Goal: Information Seeking & Learning: Learn about a topic

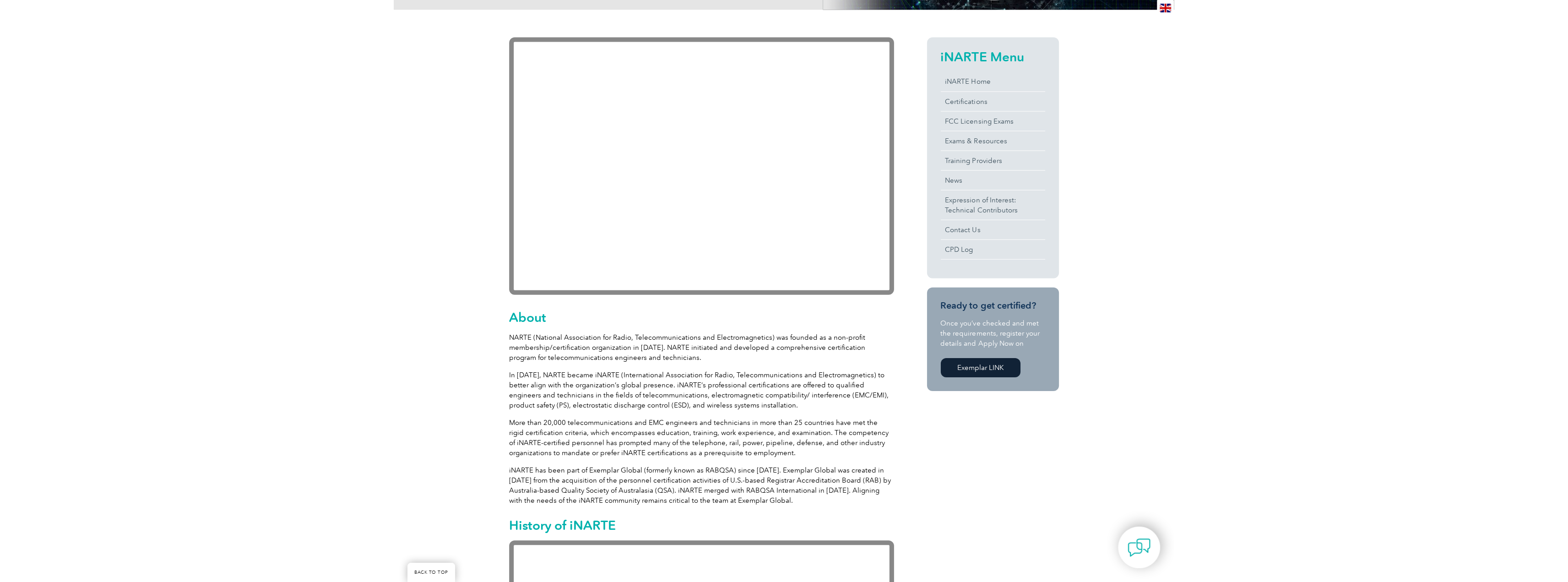
scroll to position [91, 0]
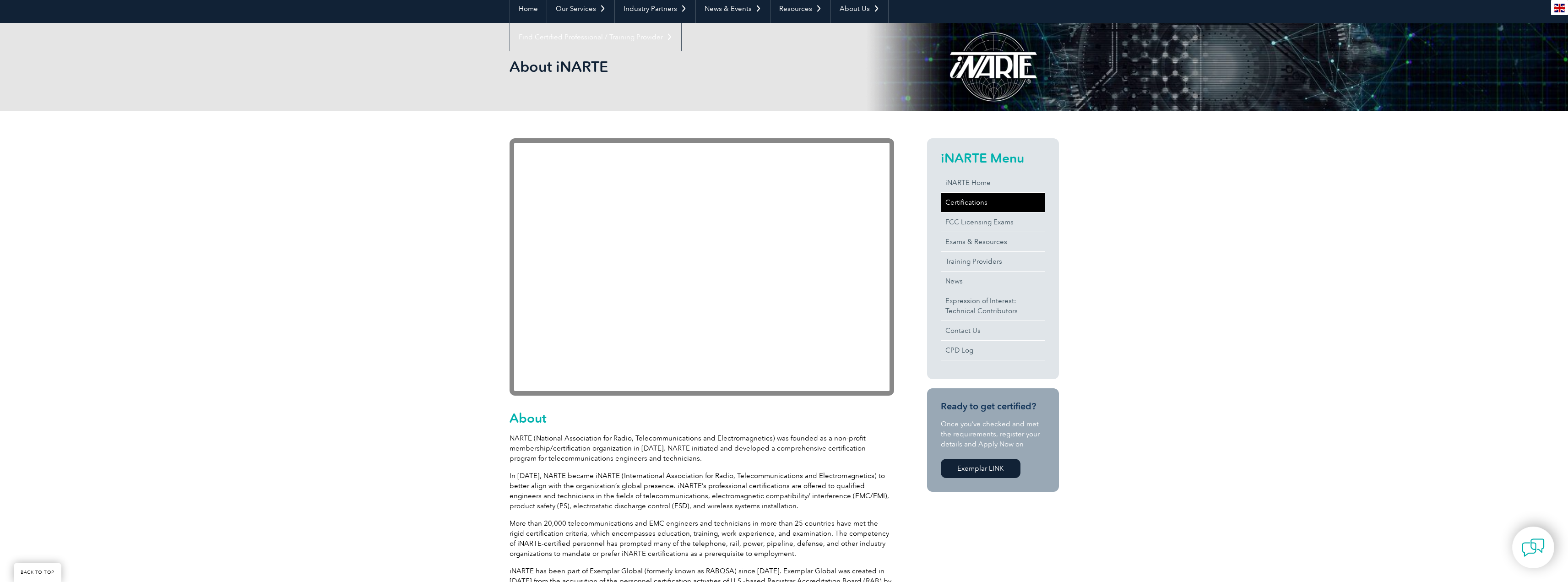
click at [779, 204] on link "Certifications" at bounding box center [993, 202] width 104 height 20
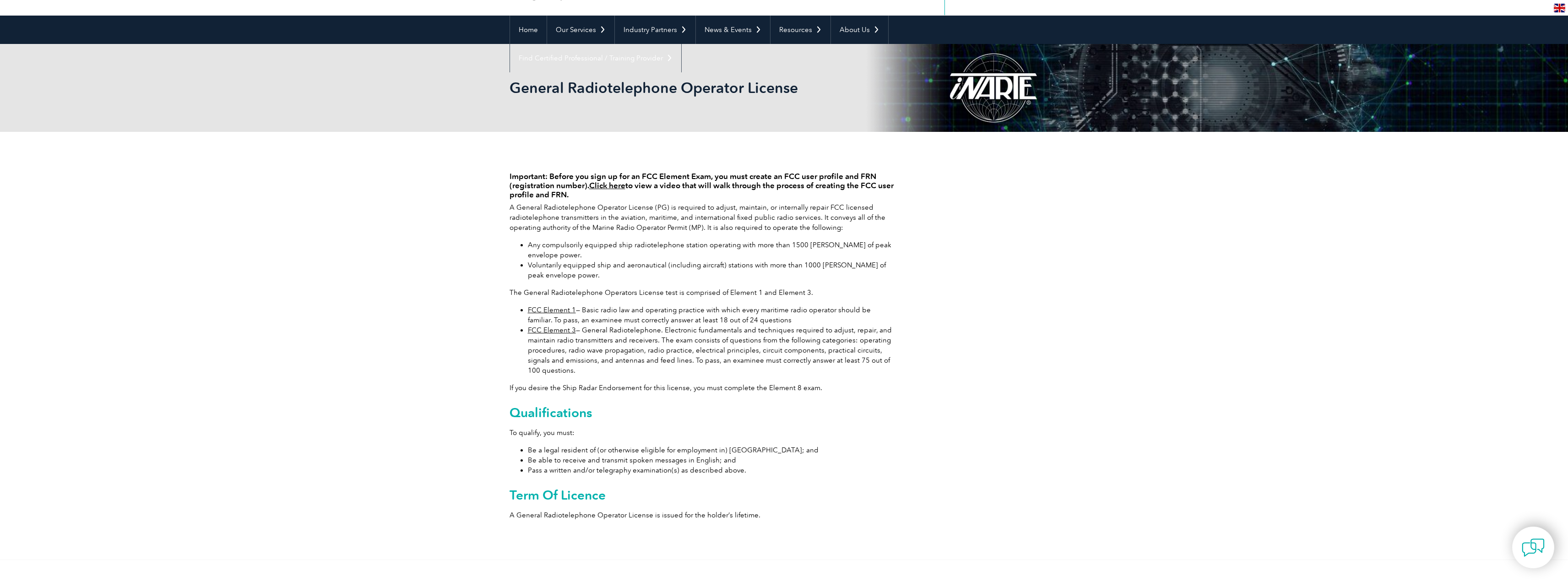
scroll to position [91, 0]
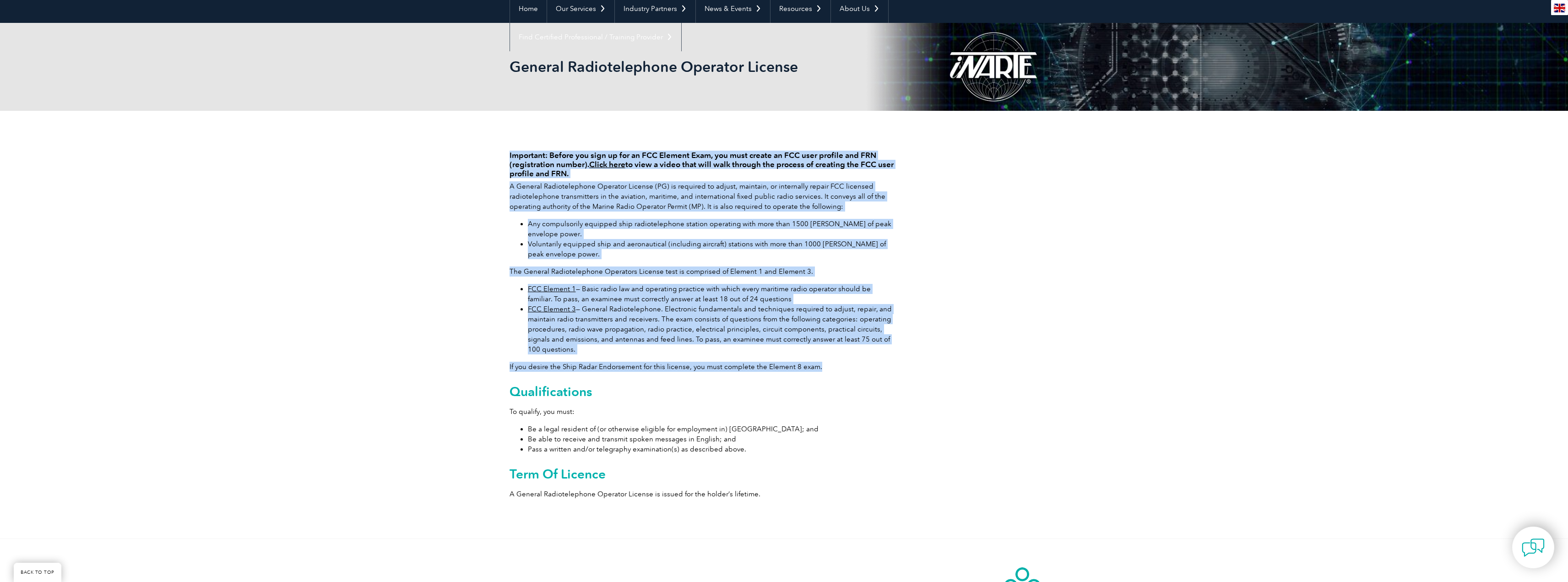
drag, startPoint x: 496, startPoint y: 366, endPoint x: 823, endPoint y: 367, distance: 327.0
click at [823, 367] on div "Important: Before you sign up for an FCC Element Exam, you must create an FCC u…" at bounding box center [784, 324] width 1568 height 427
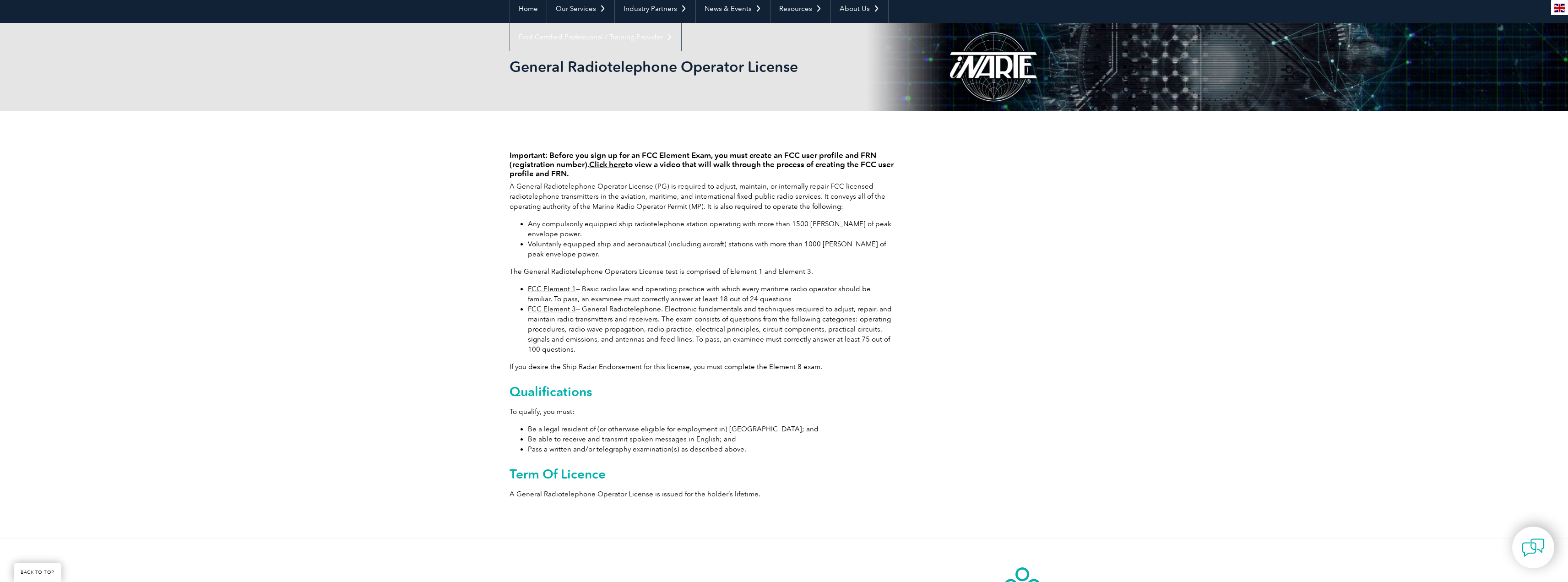
click at [813, 387] on h2 "Qualifications" at bounding box center [702, 391] width 384 height 14
drag, startPoint x: 825, startPoint y: 369, endPoint x: 624, endPoint y: 379, distance: 201.2
click at [512, 366] on p "If you desire the Ship Radar Endorsement for this license, you must complete th…" at bounding box center [702, 367] width 384 height 10
click at [678, 381] on div "Important: Before you sign up for an FCC Element Exam, you must create an FCC u…" at bounding box center [702, 322] width 384 height 368
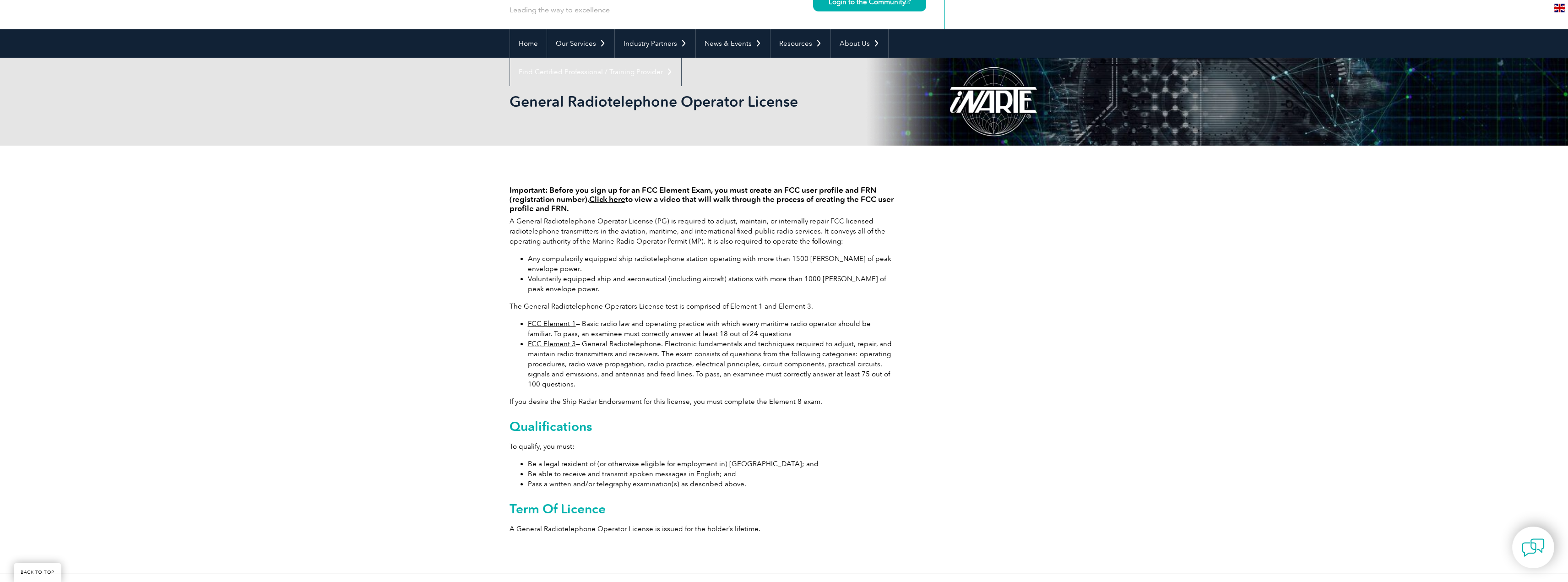
scroll to position [0, 0]
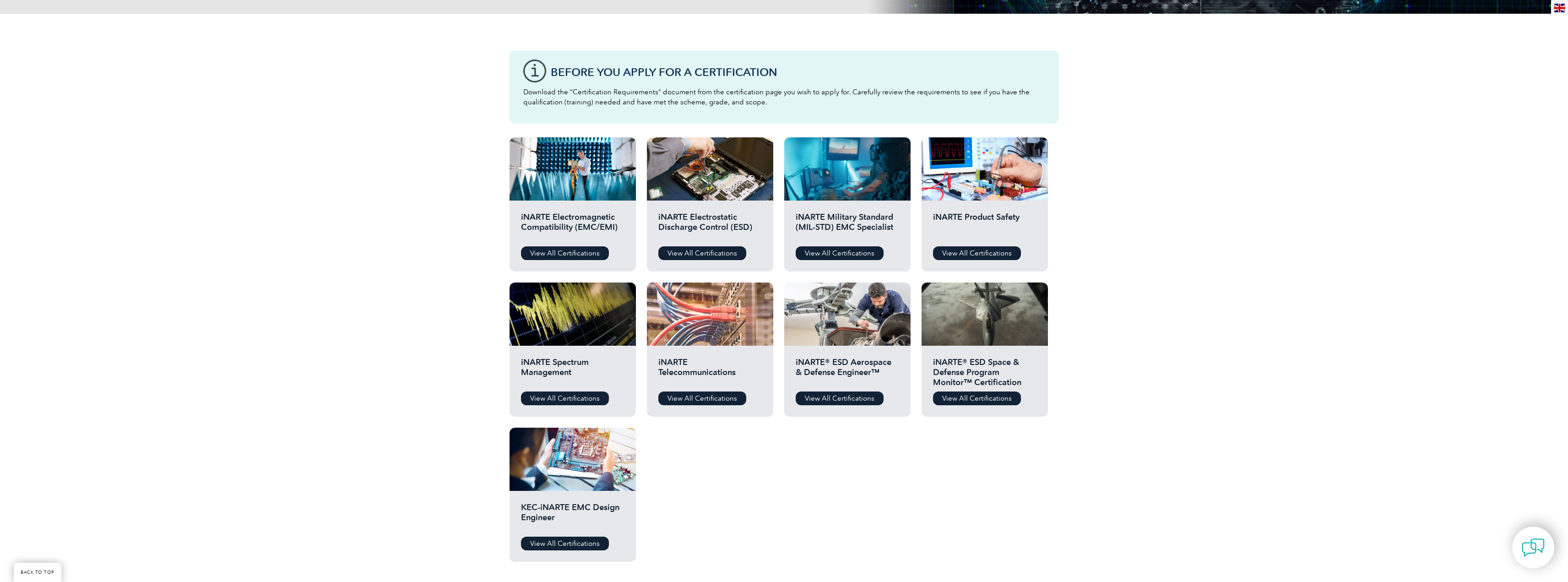
scroll to position [229, 0]
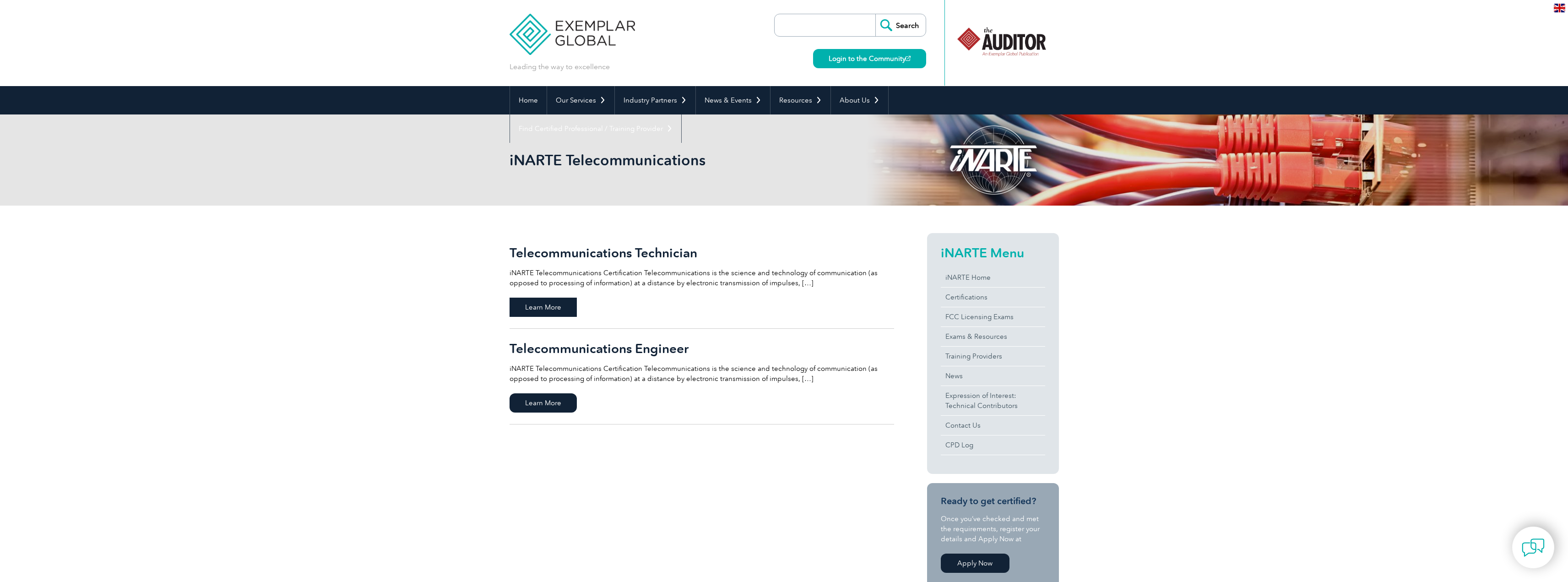
click at [547, 307] on span "Learn More" at bounding box center [543, 307] width 67 height 20
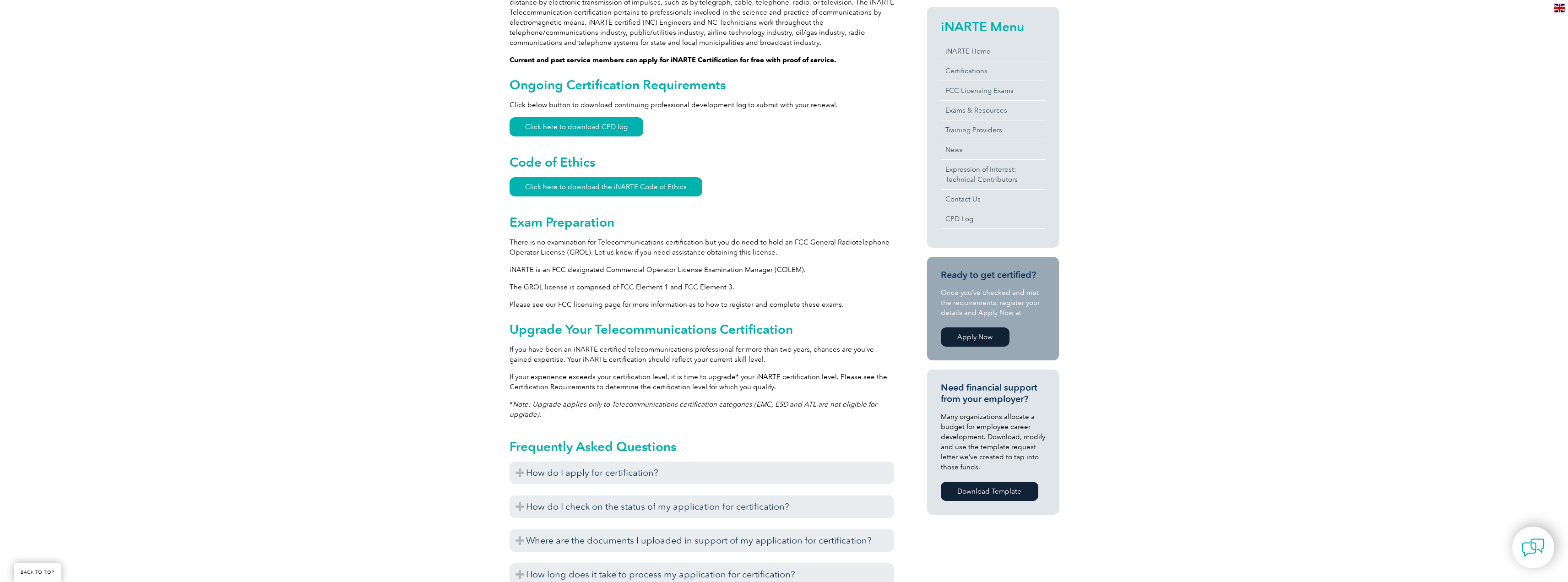
scroll to position [320, 0]
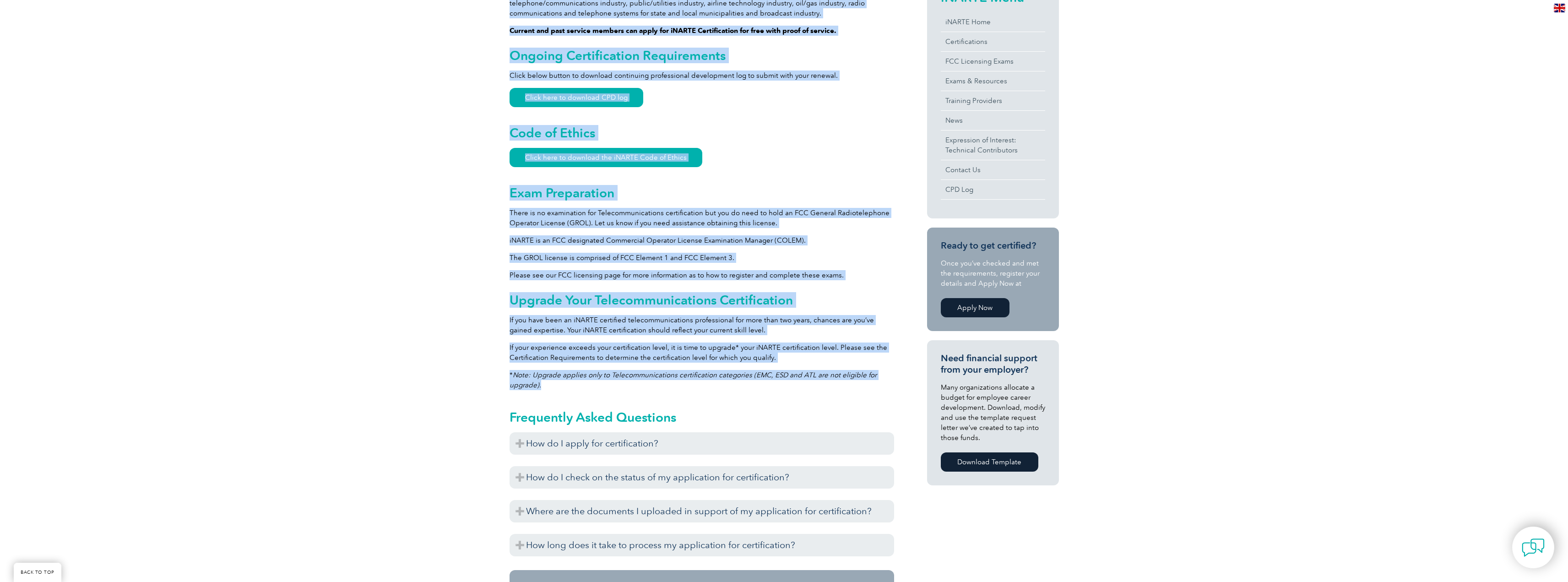
drag, startPoint x: 572, startPoint y: 388, endPoint x: 496, endPoint y: 332, distance: 94.4
click at [496, 332] on div "General Overview iNARTE Telecommunications Certification Telecommunications is …" at bounding box center [784, 332] width 1568 height 895
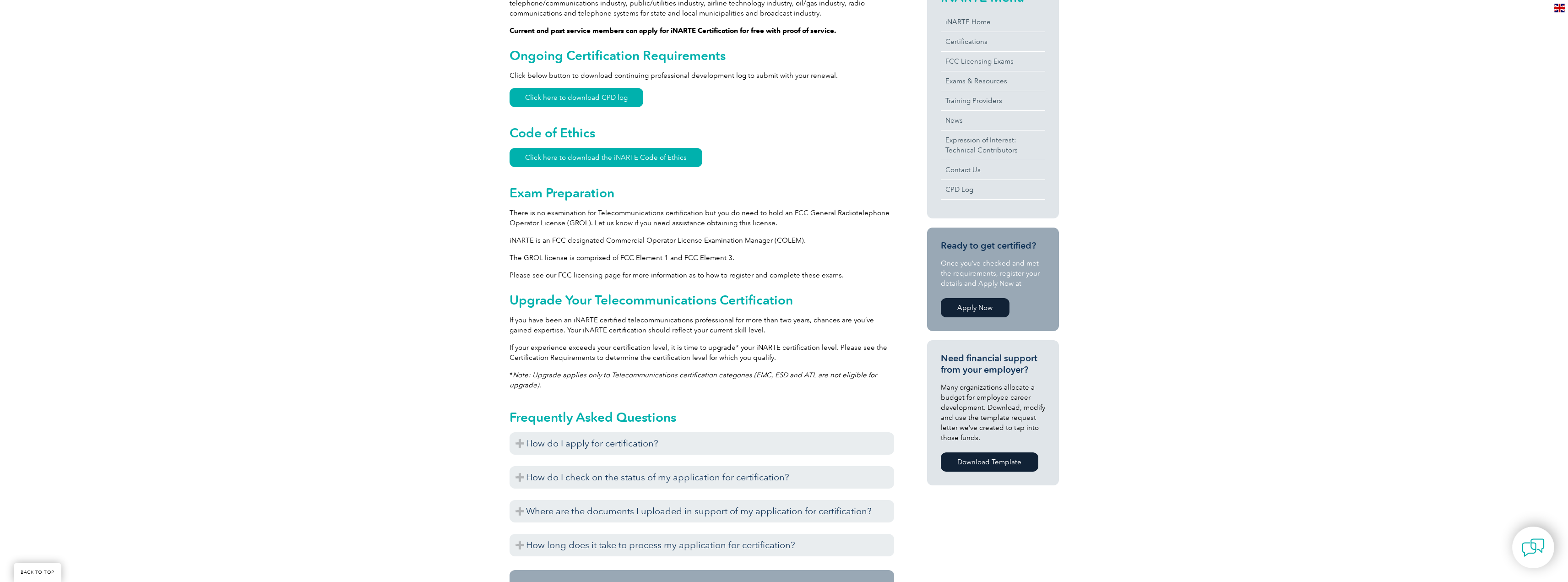
click at [488, 359] on div "General Overview iNARTE Telecommunications Certification Telecommunications is …" at bounding box center [784, 332] width 1568 height 895
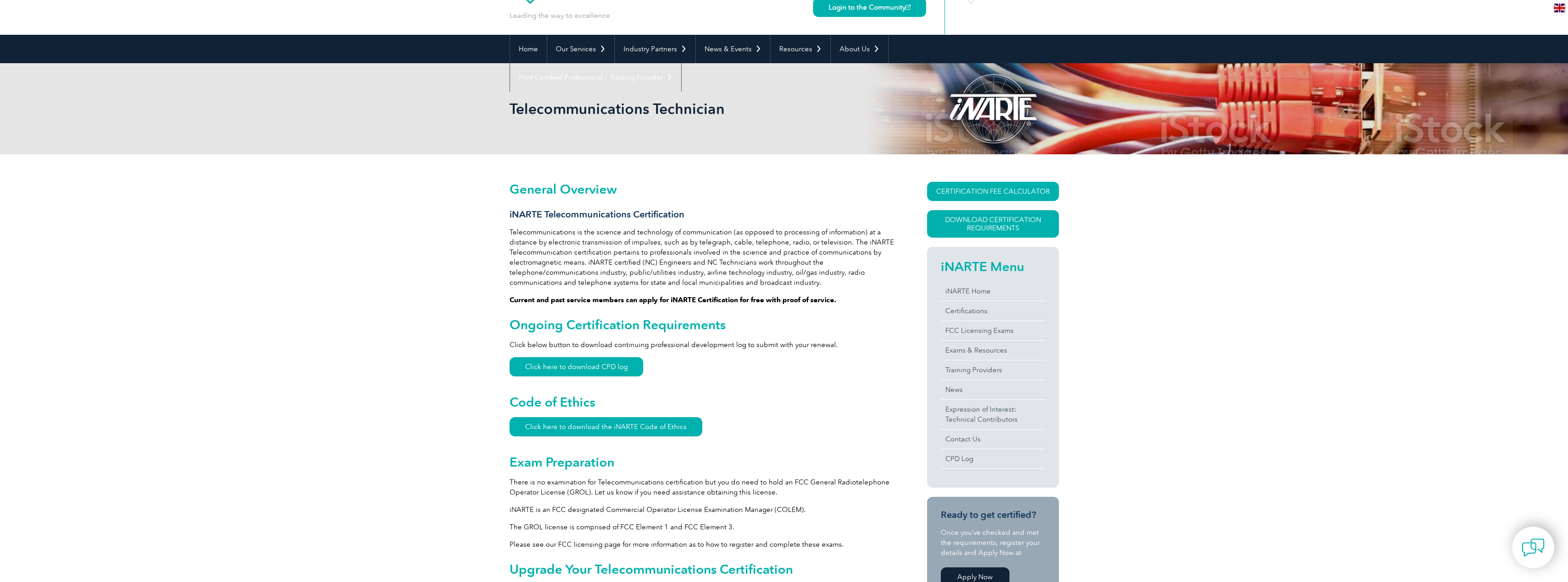
scroll to position [46, 0]
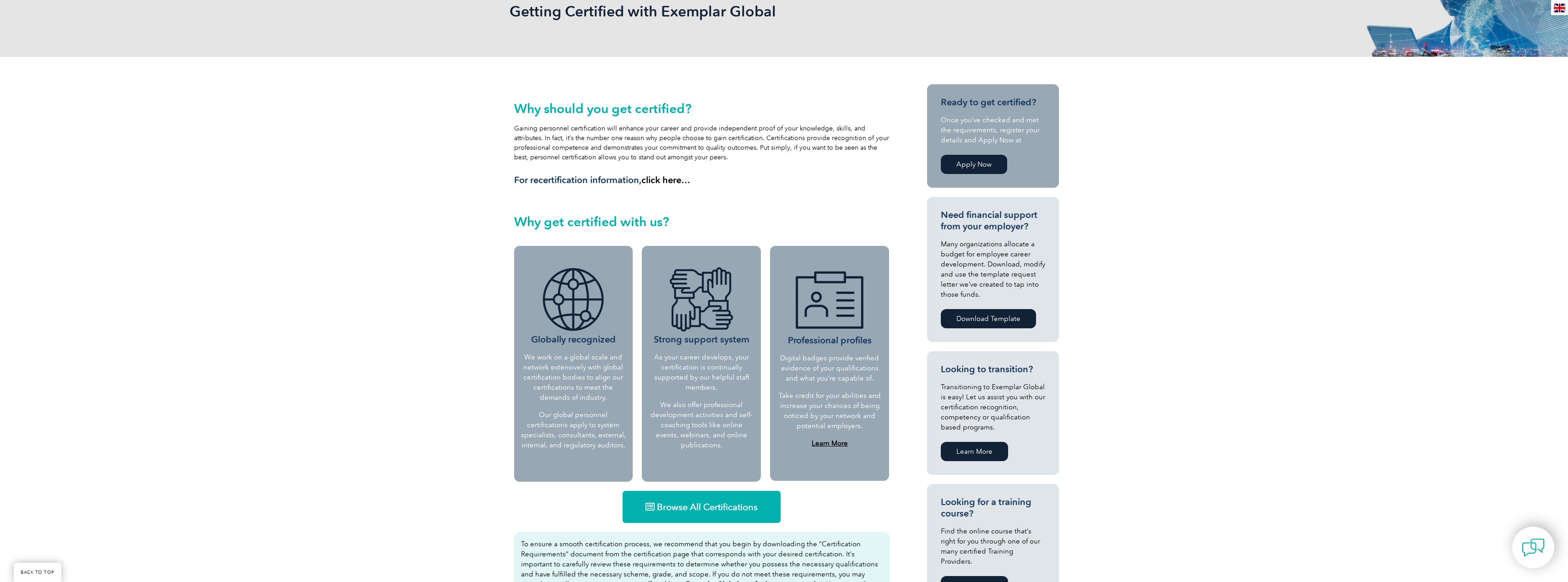
scroll to position [137, 0]
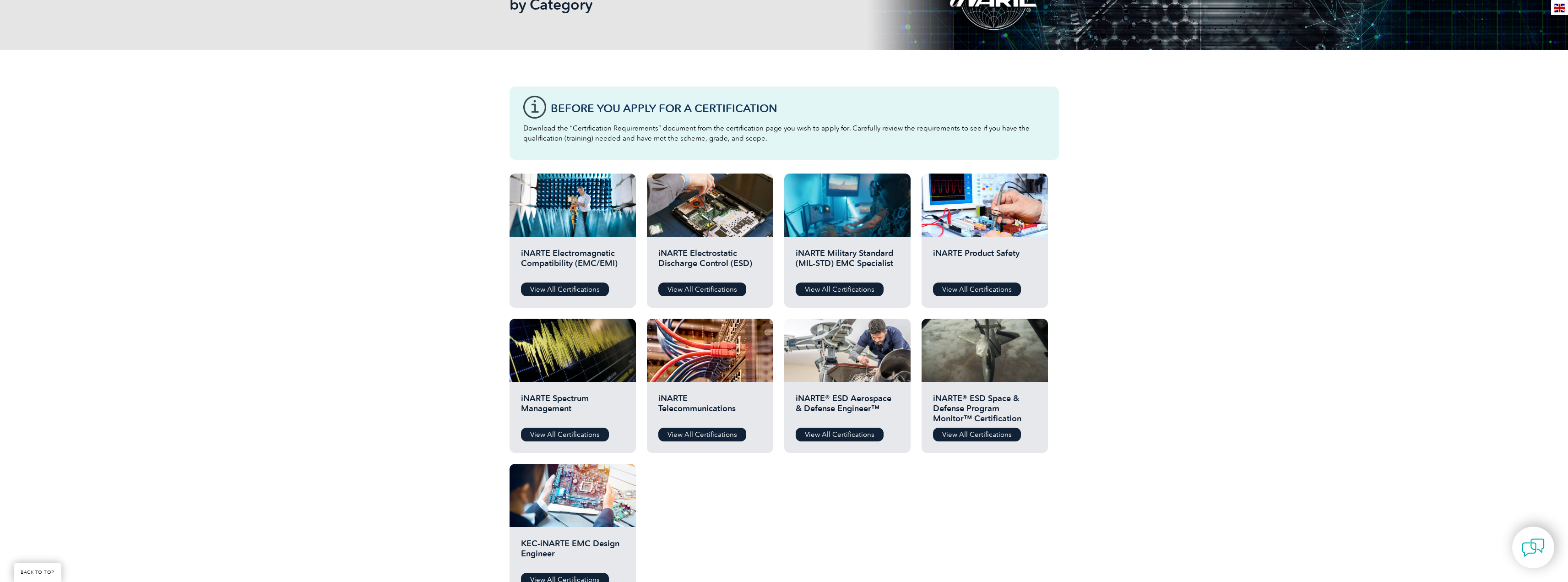
scroll to position [229, 0]
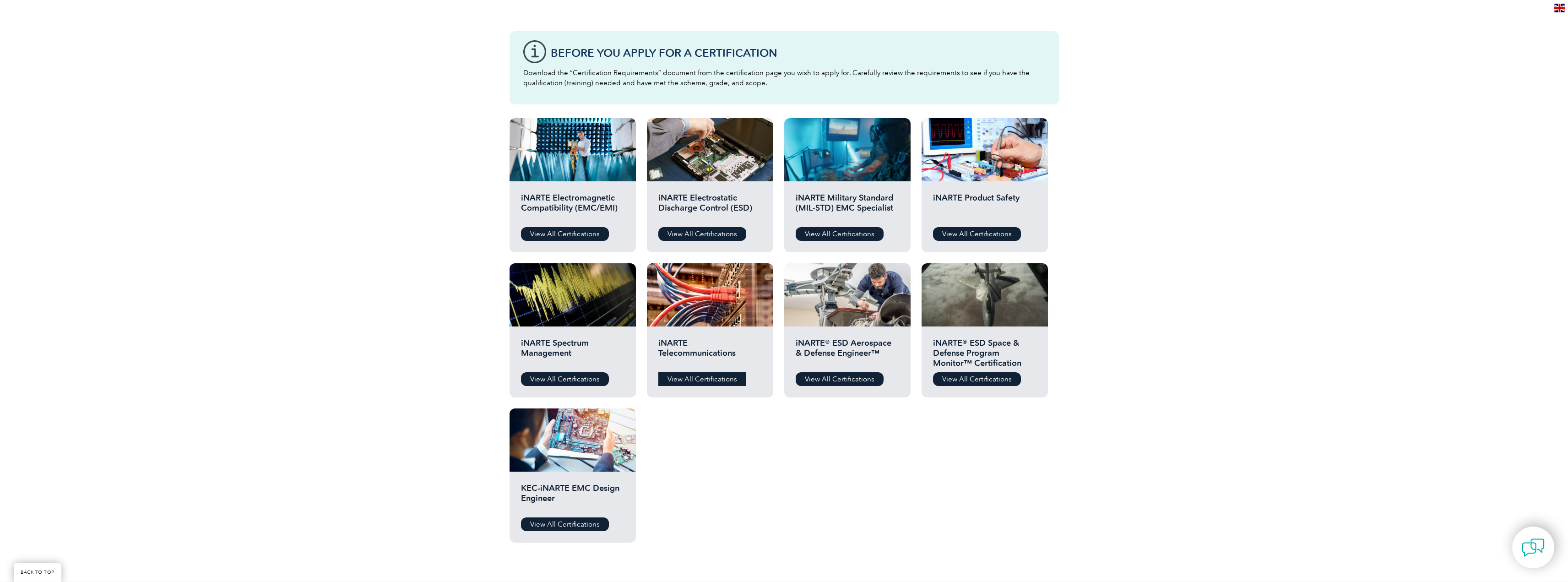
click at [694, 377] on link "View All Certifications" at bounding box center [702, 379] width 88 height 14
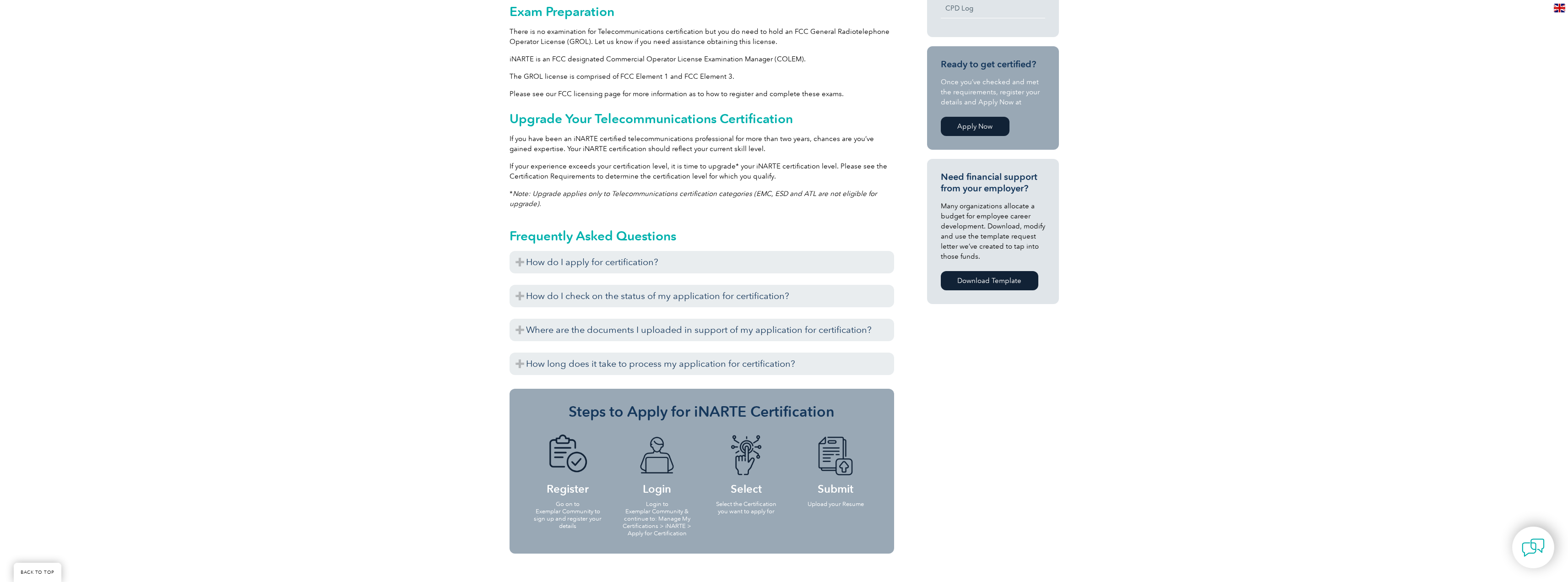
scroll to position [503, 0]
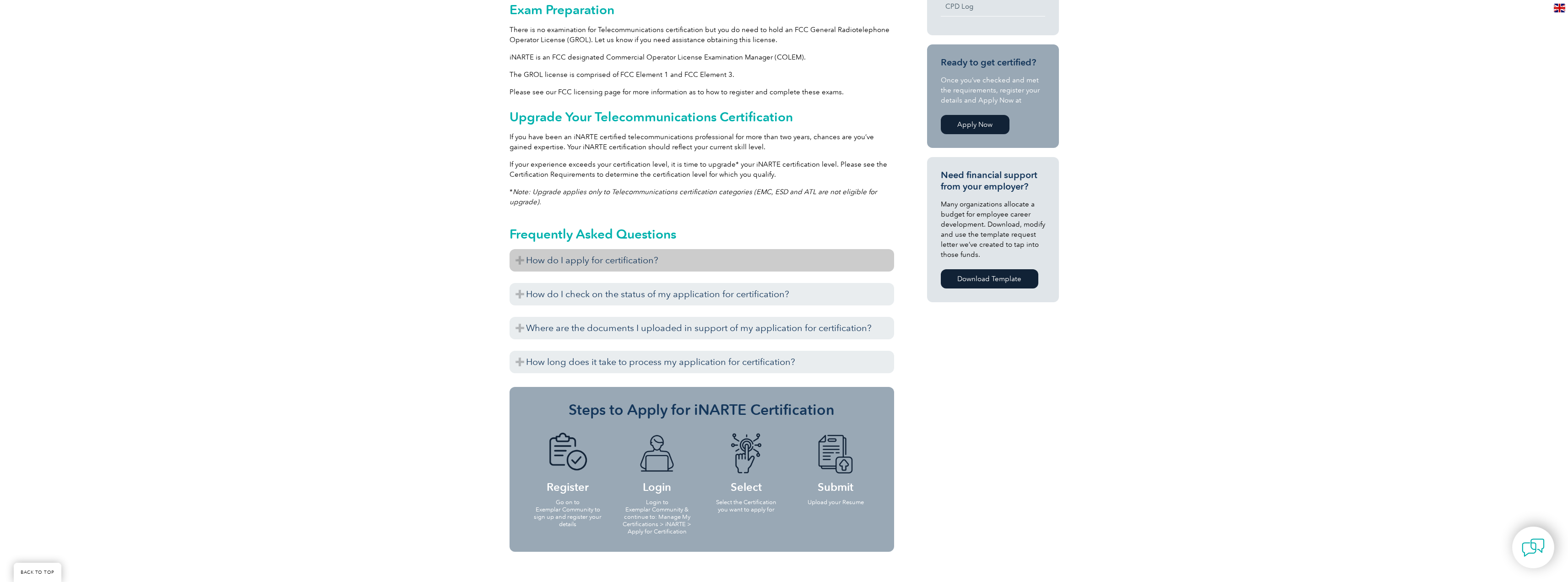
click at [523, 259] on h3 "How do I apply for certification?" at bounding box center [702, 260] width 384 height 23
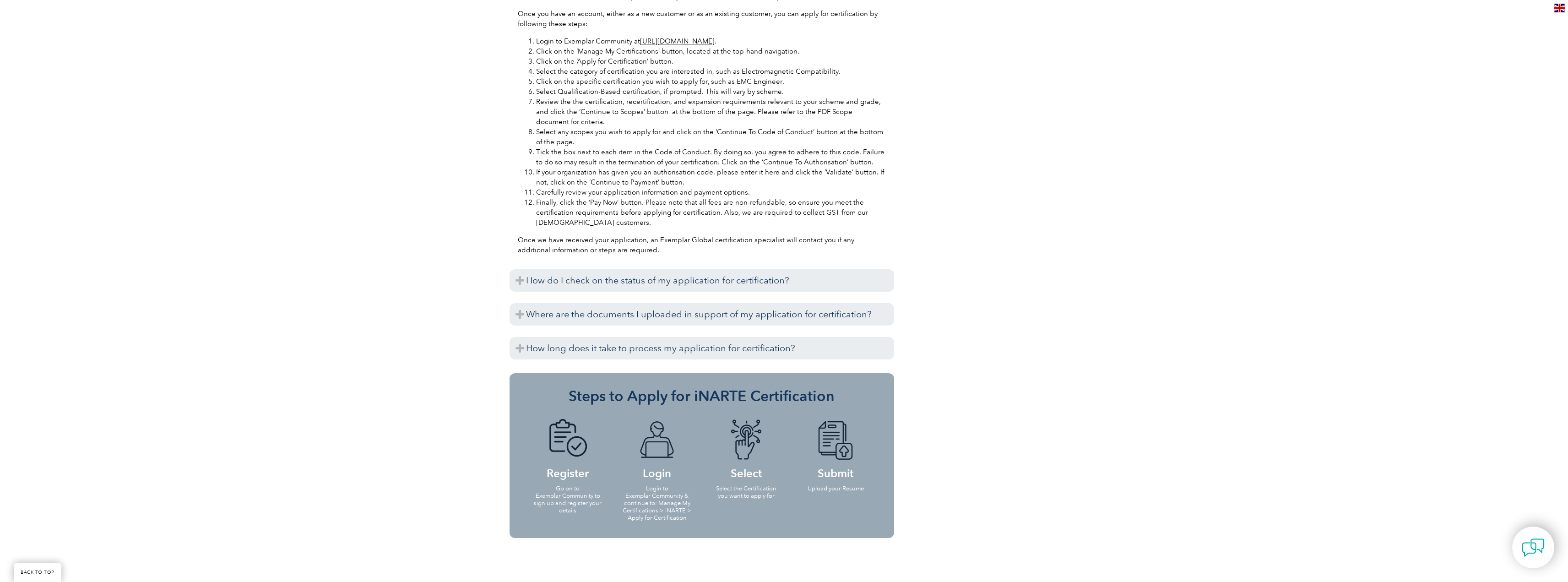
scroll to position [915, 0]
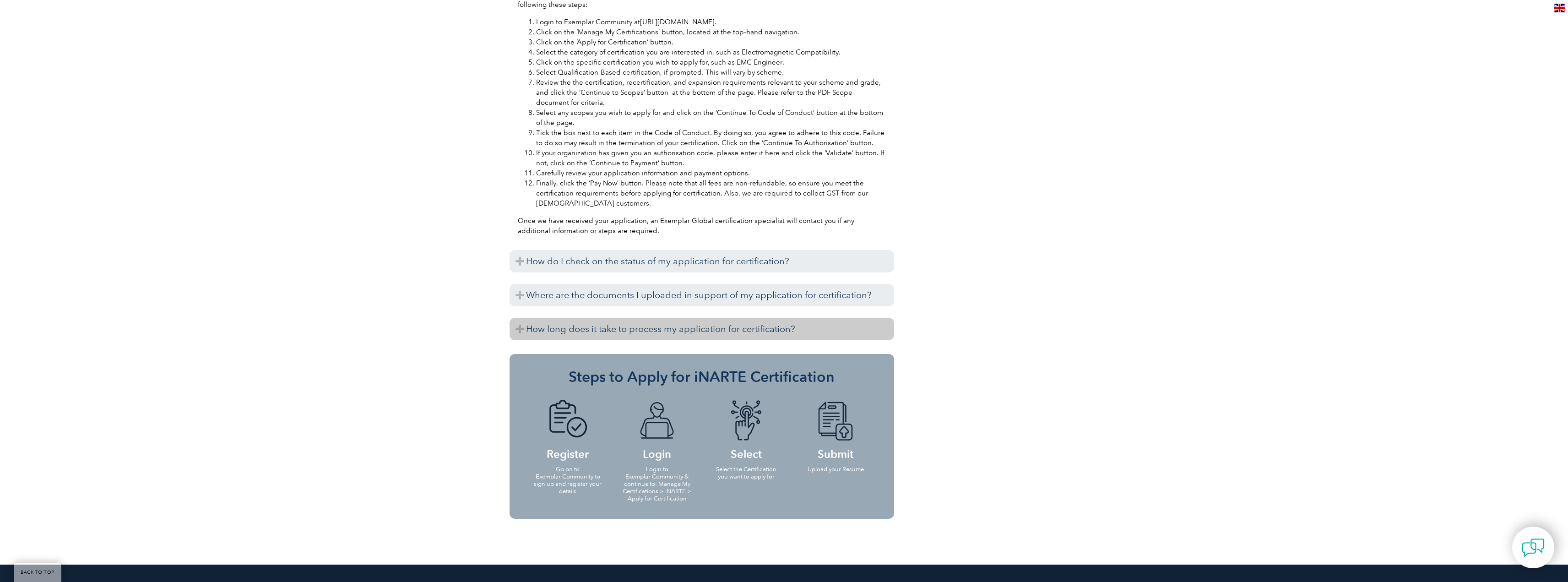
click at [540, 326] on h3 "How long does it take to process my application for certification?" at bounding box center [702, 329] width 384 height 23
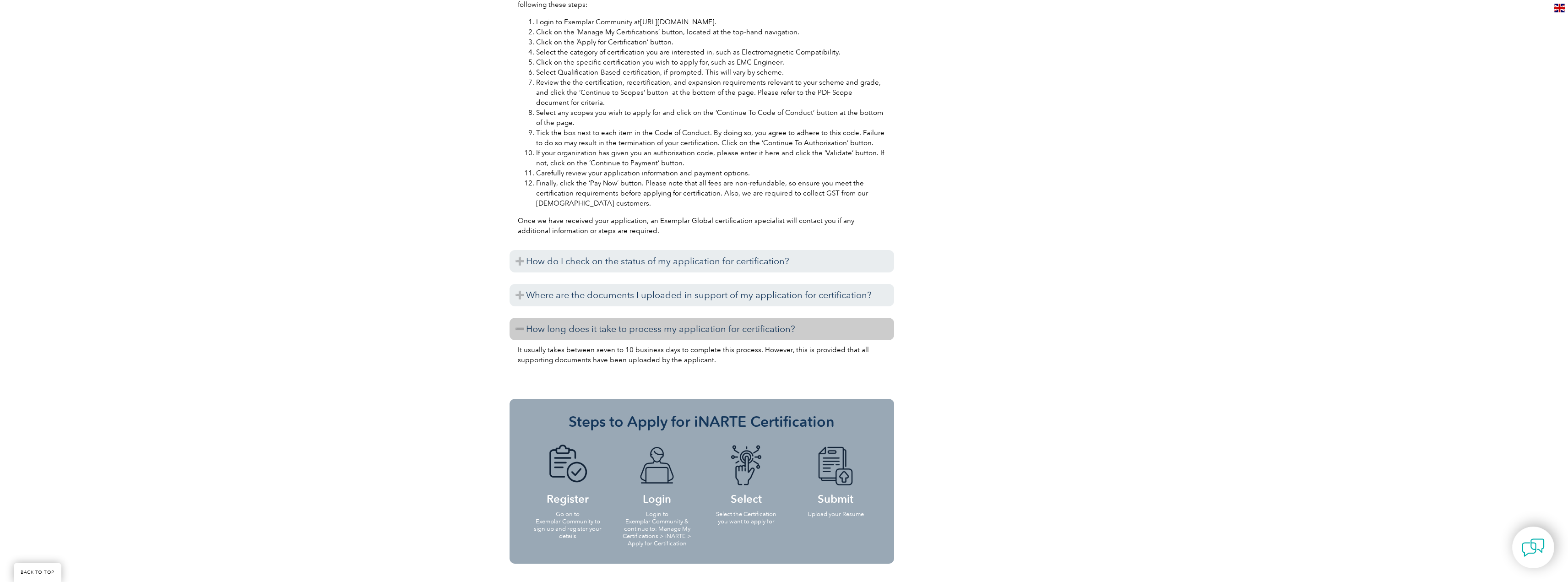
click at [517, 328] on h3 "How long does it take to process my application for certification?" at bounding box center [702, 329] width 384 height 23
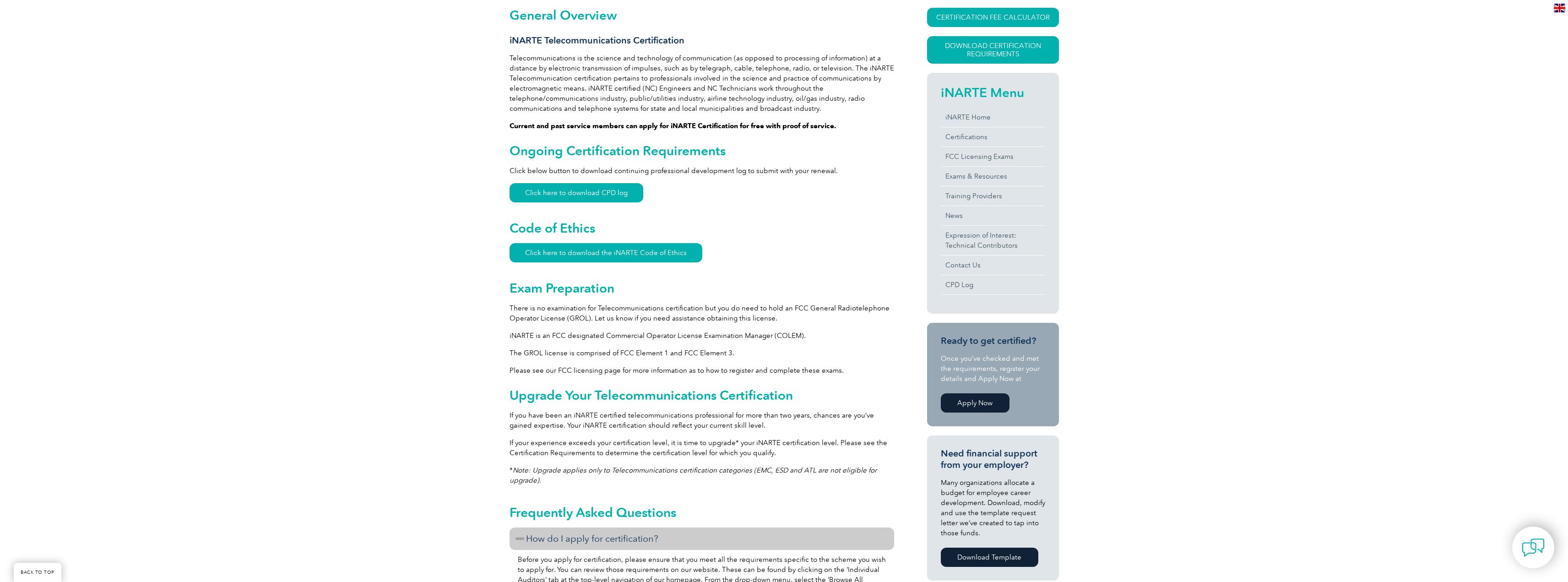
scroll to position [274, 0]
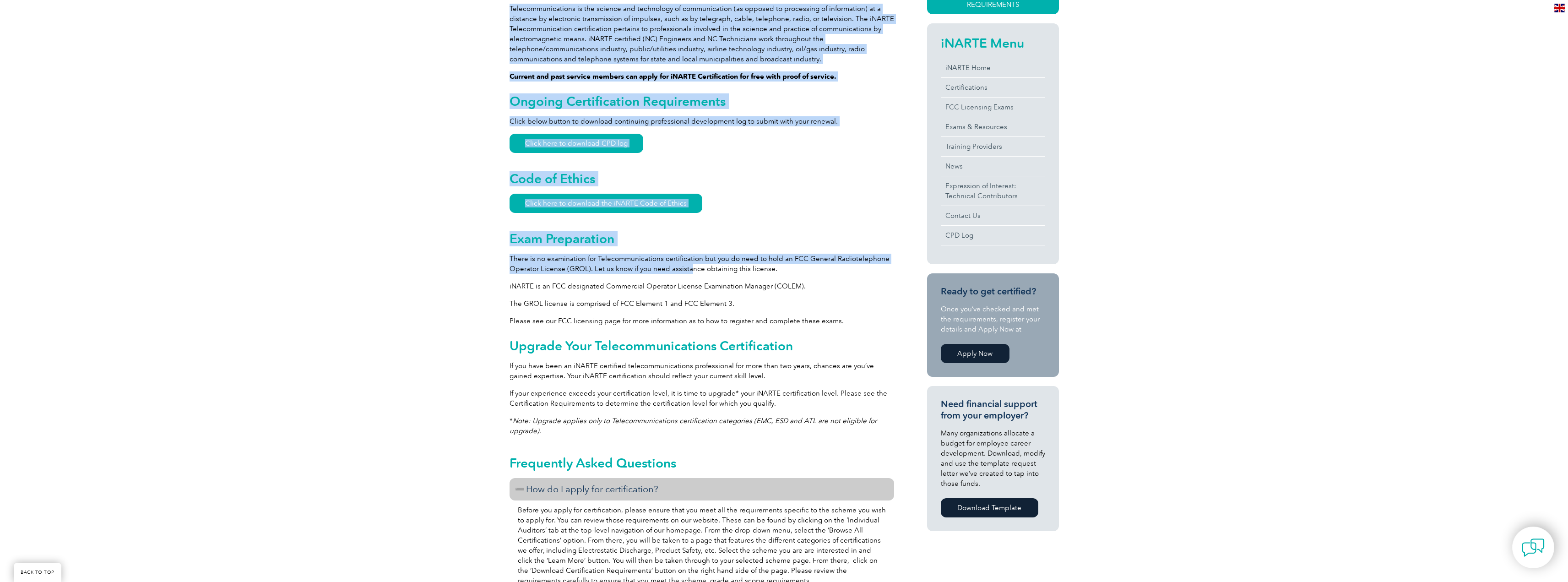
drag, startPoint x: 506, startPoint y: 260, endPoint x: 686, endPoint y: 266, distance: 180.1
click at [686, 266] on div "General Overview iNARTE Telecommunications Certification Telecommunications is …" at bounding box center [784, 568] width 1568 height 1274
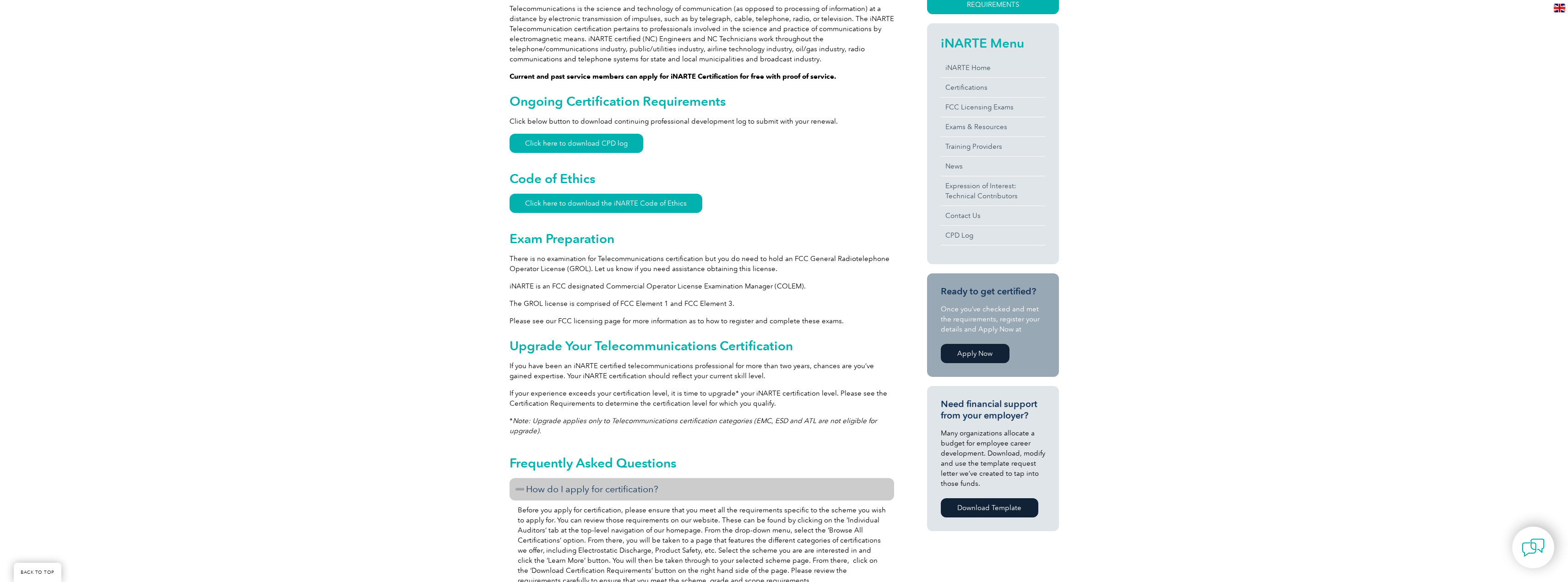
click at [720, 273] on p "There is no examination for Telecommunications certification but you do need to…" at bounding box center [702, 264] width 384 height 20
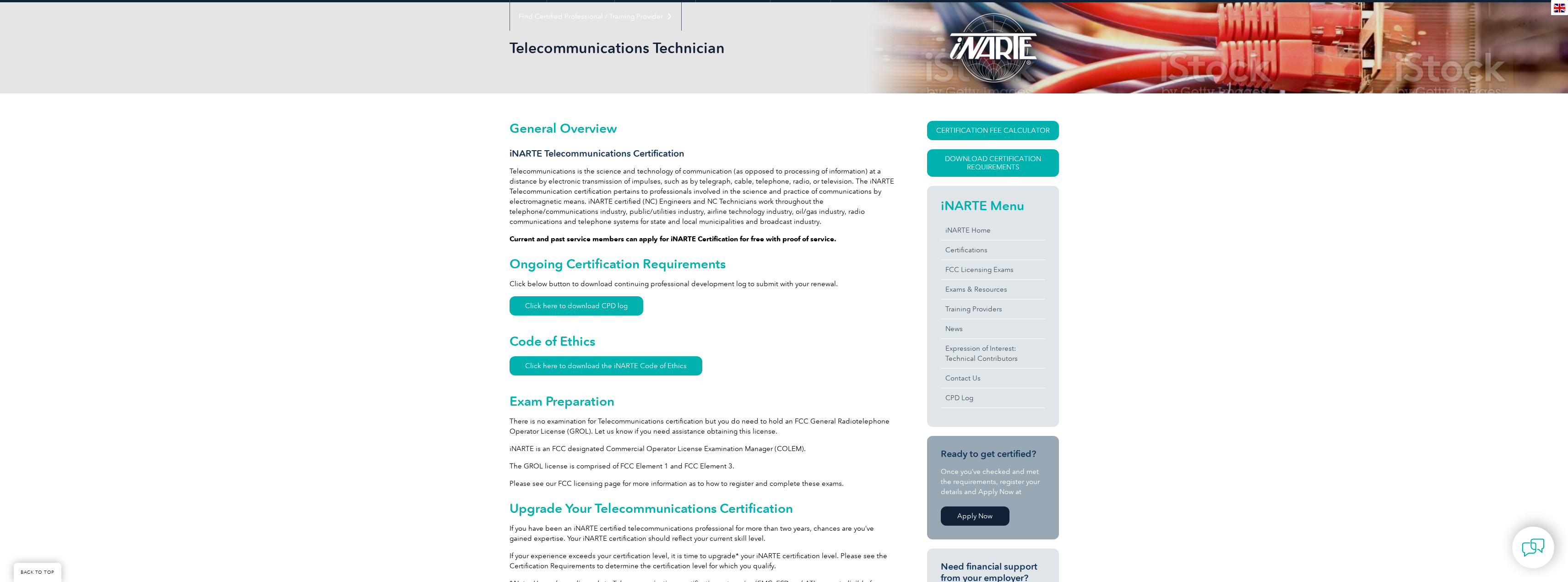
scroll to position [137, 0]
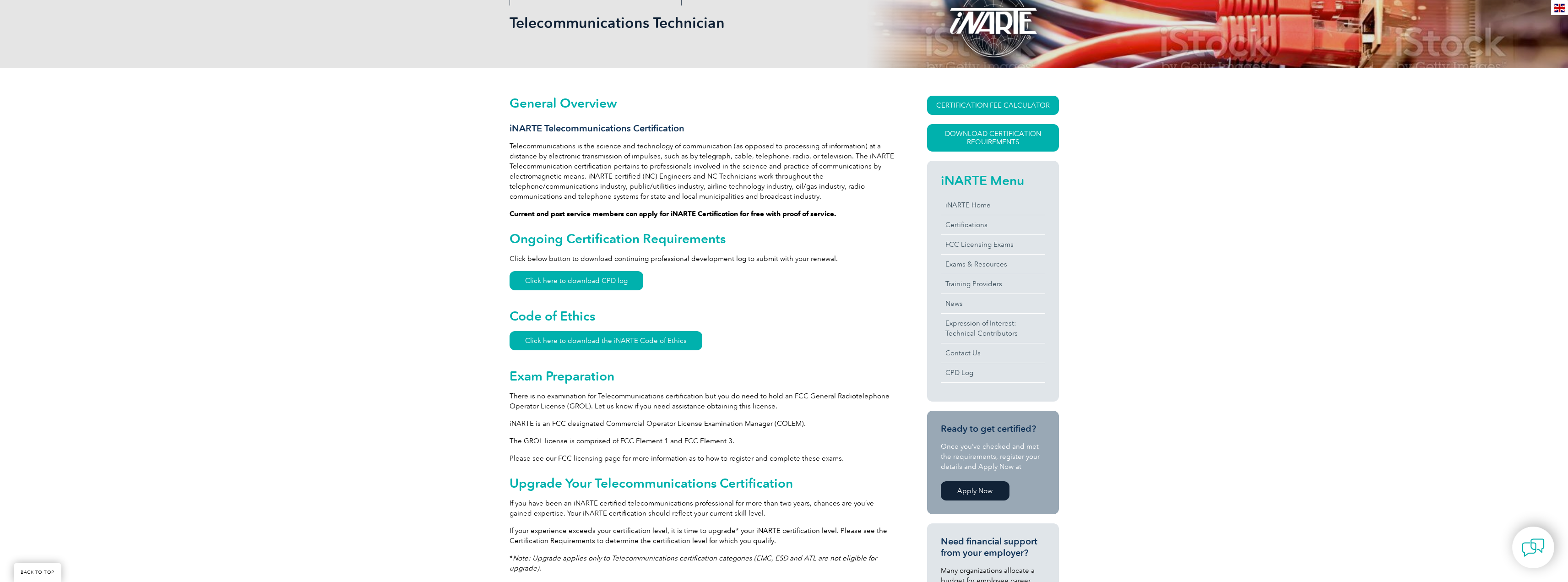
drag, startPoint x: 558, startPoint y: 281, endPoint x: 700, endPoint y: 289, distance: 142.2
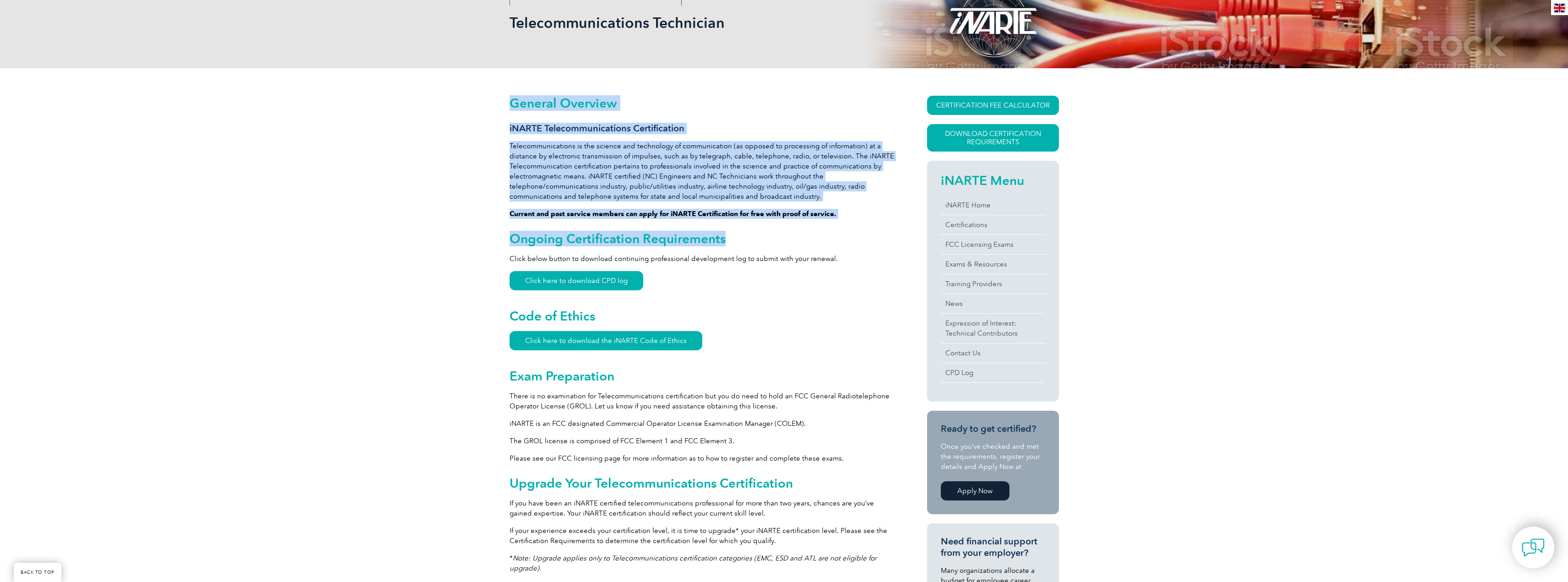
drag, startPoint x: 507, startPoint y: 238, endPoint x: 729, endPoint y: 245, distance: 222.1
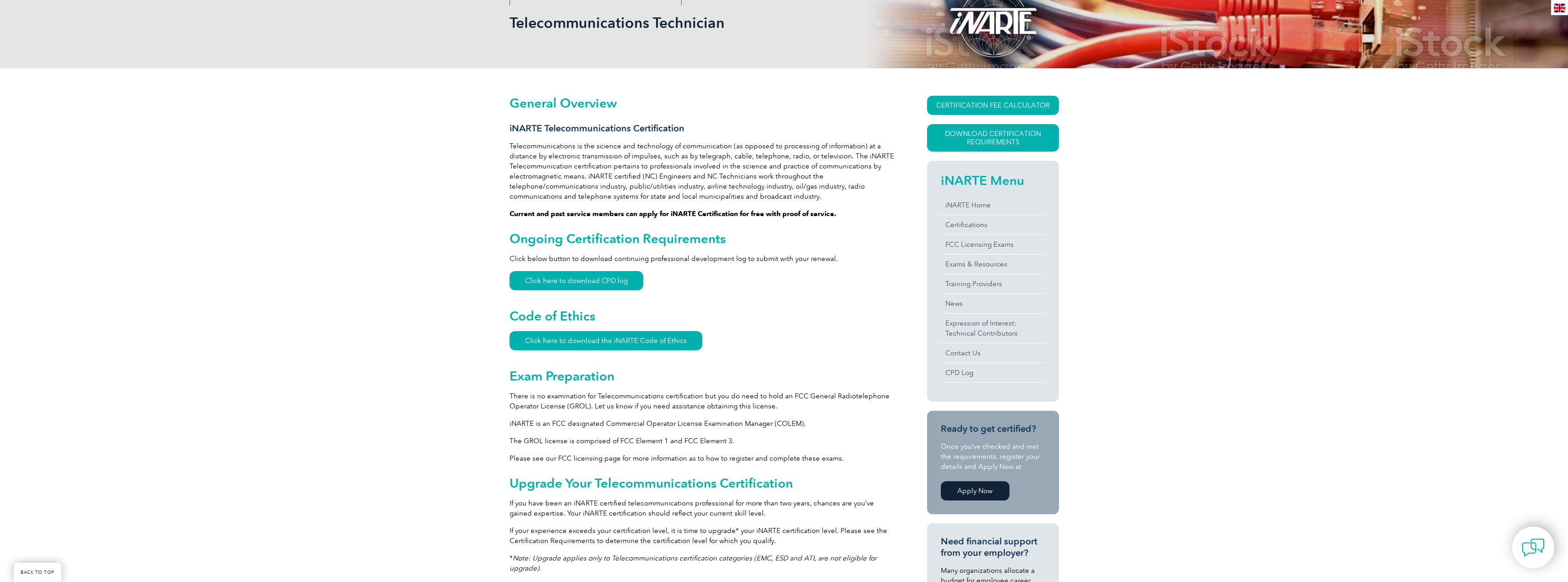
click at [727, 256] on p "Click below button to download continuing professional development log to submi…" at bounding box center [702, 259] width 384 height 10
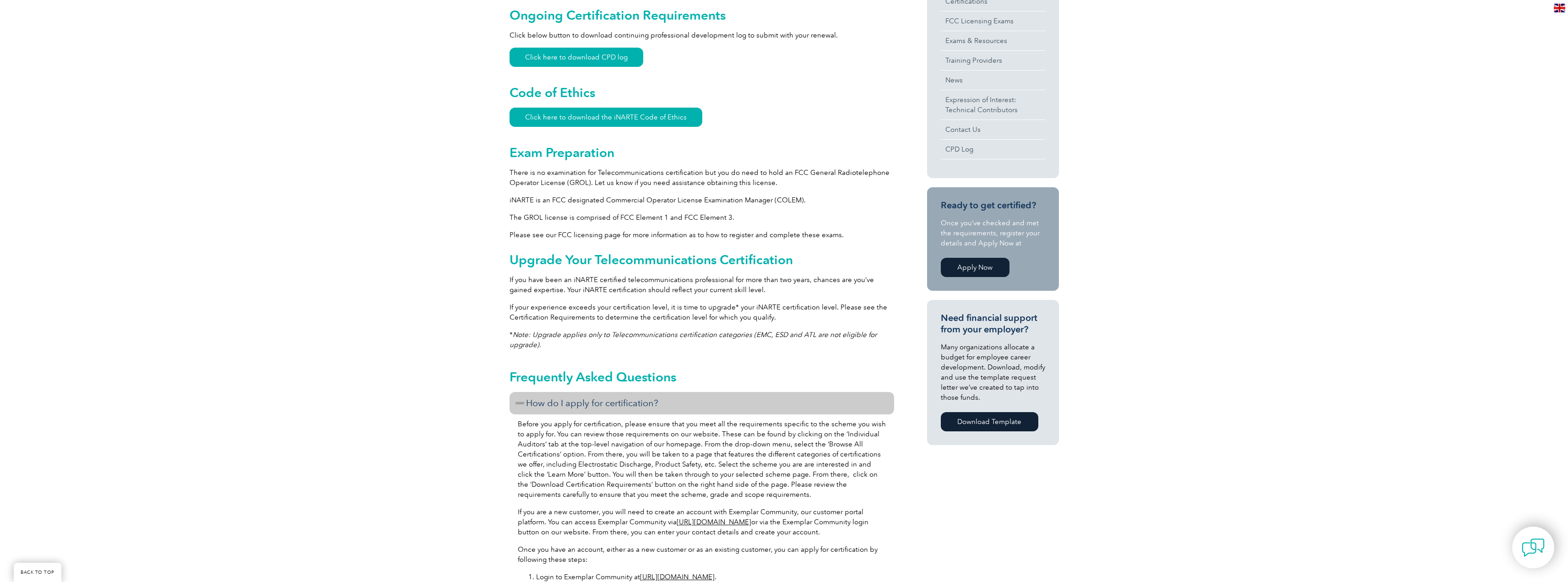
scroll to position [366, 0]
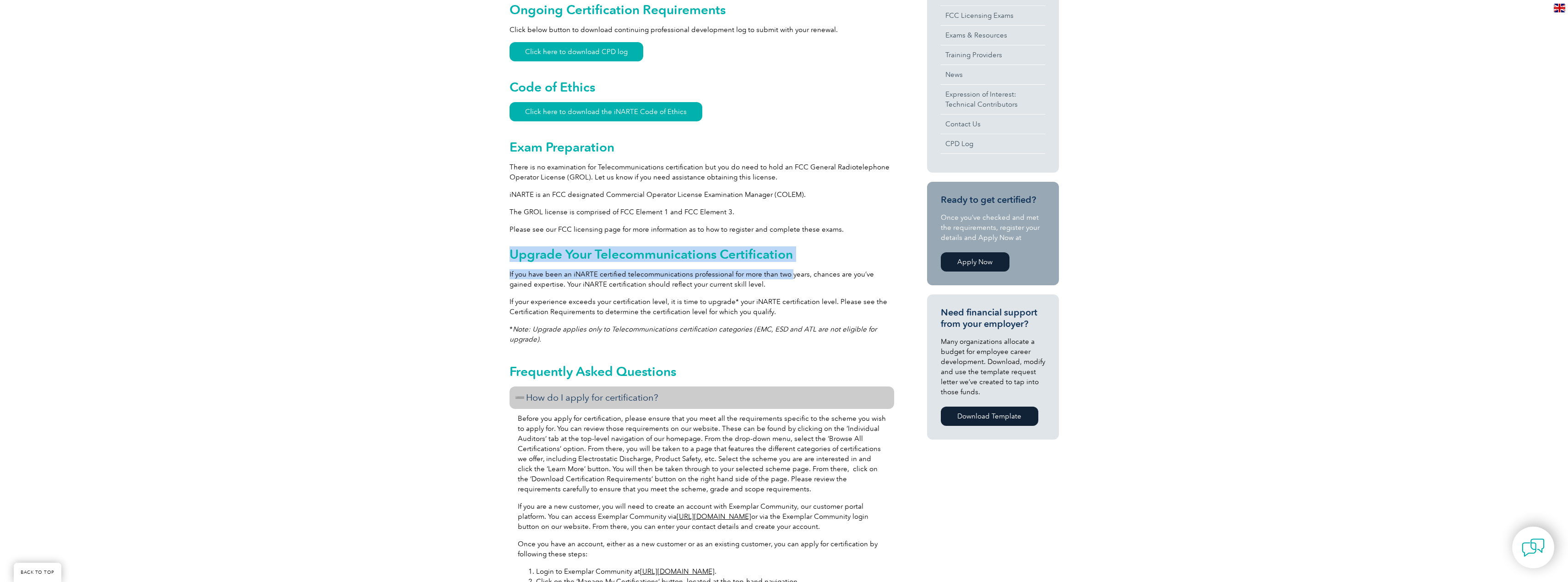
drag, startPoint x: 533, startPoint y: 251, endPoint x: 797, endPoint y: 269, distance: 264.6
click at [791, 269] on div "General Overview iNARTE Telecommunications Certification Telecommunications is …" at bounding box center [702, 474] width 384 height 1215
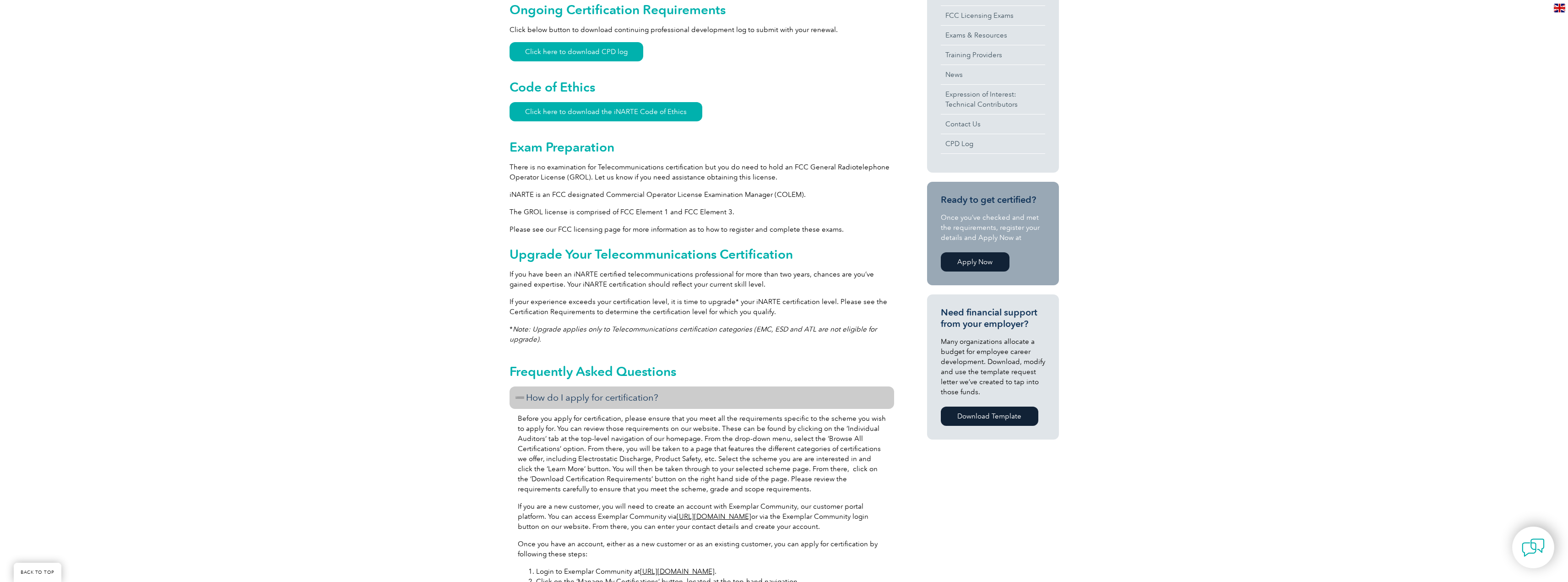
click at [743, 318] on div "General Overview iNARTE Telecommunications Certification Telecommunications is …" at bounding box center [702, 474] width 384 height 1215
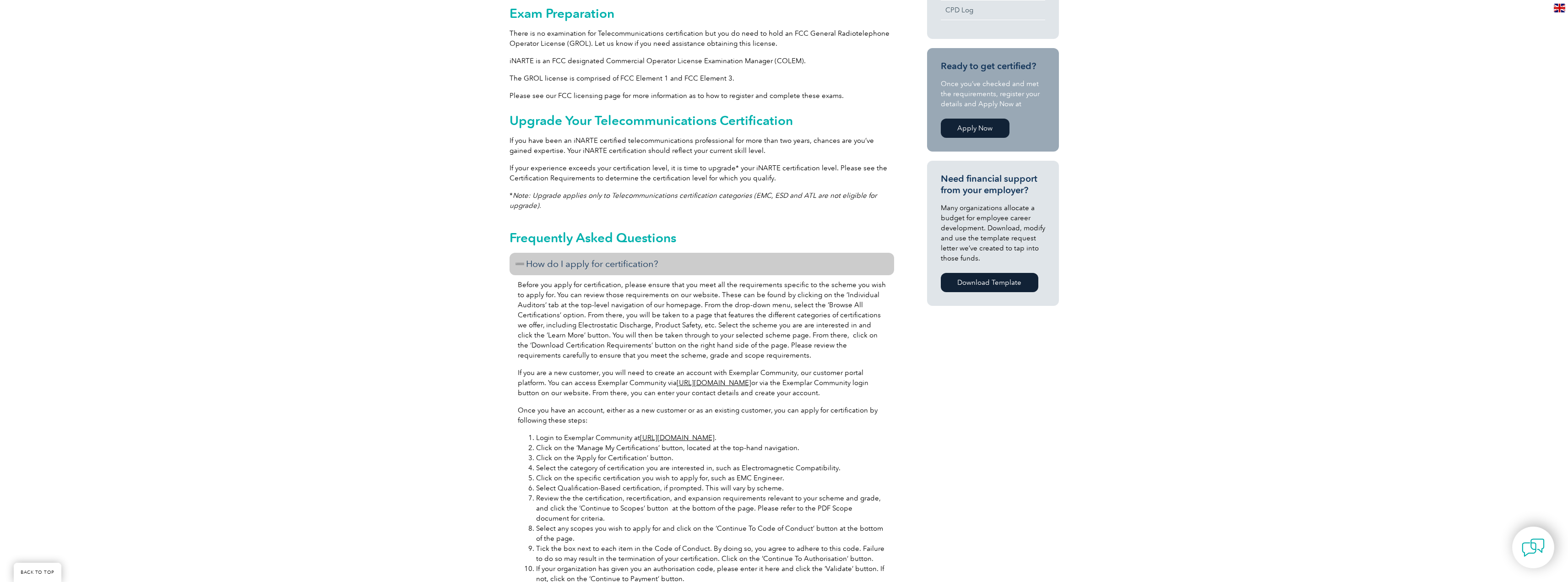
scroll to position [503, 0]
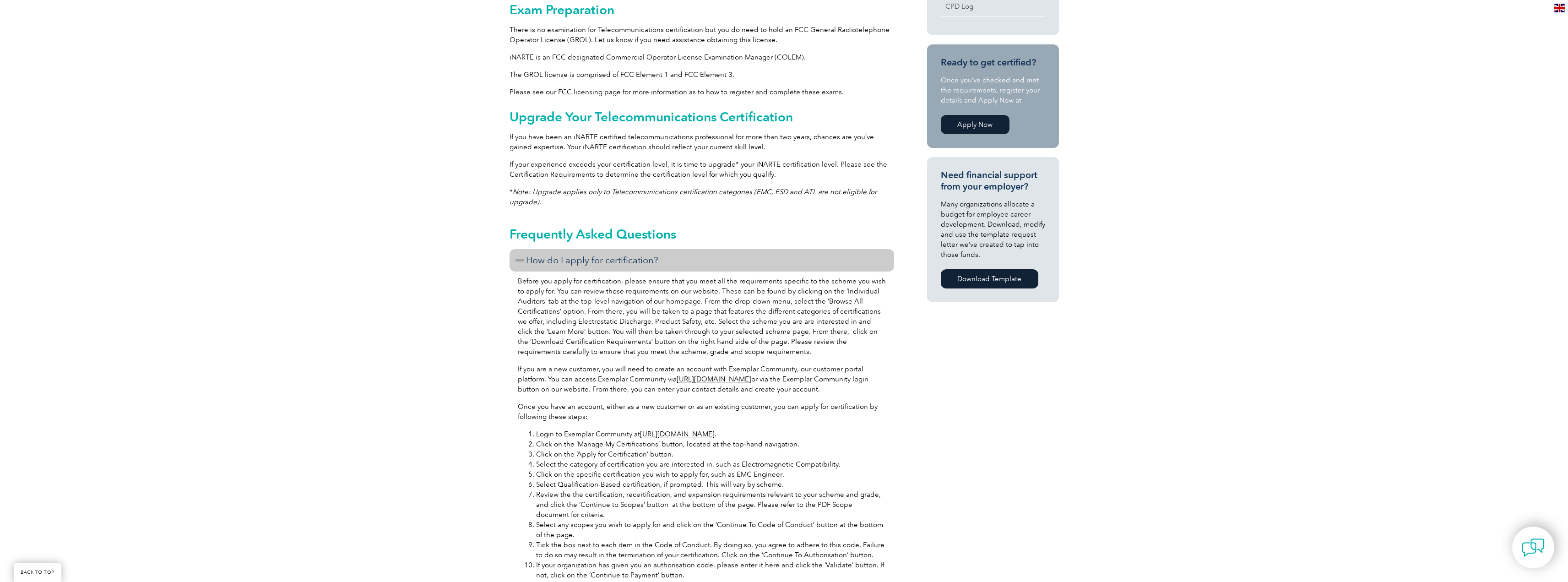
click at [524, 261] on h3 "How do I apply for certification?" at bounding box center [702, 260] width 384 height 23
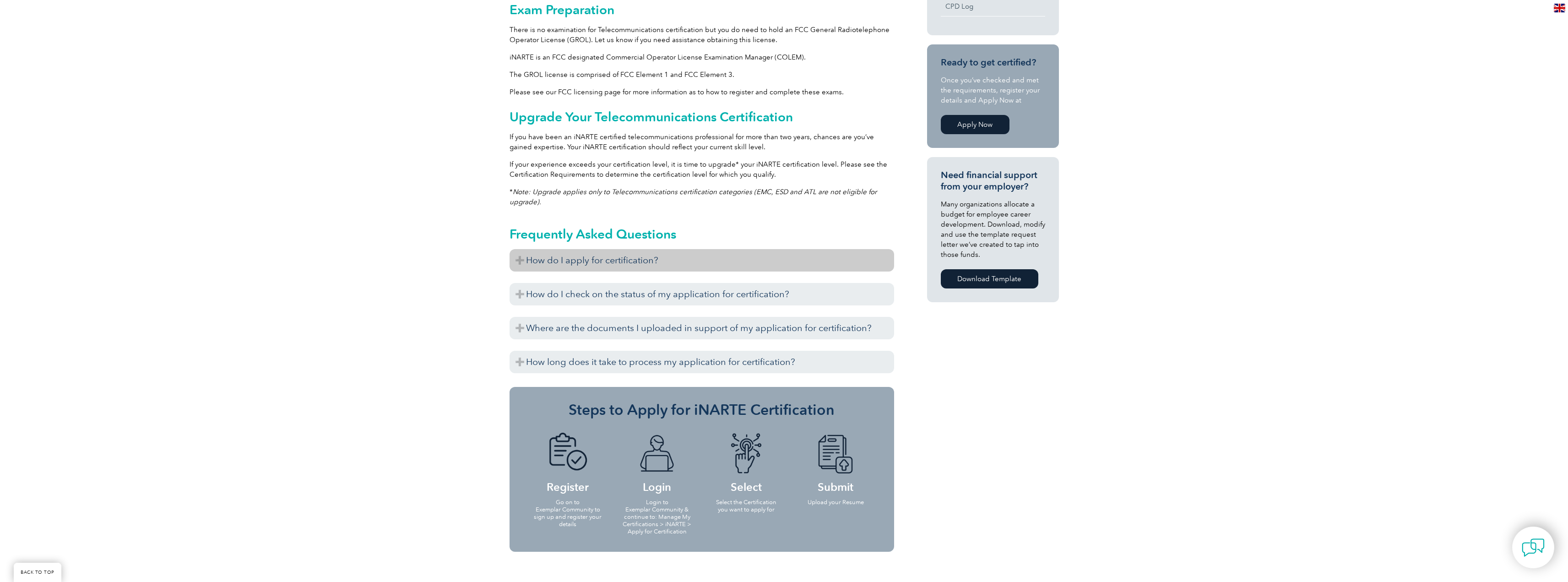
click at [518, 260] on h3 "How do I apply for certification?" at bounding box center [702, 260] width 384 height 23
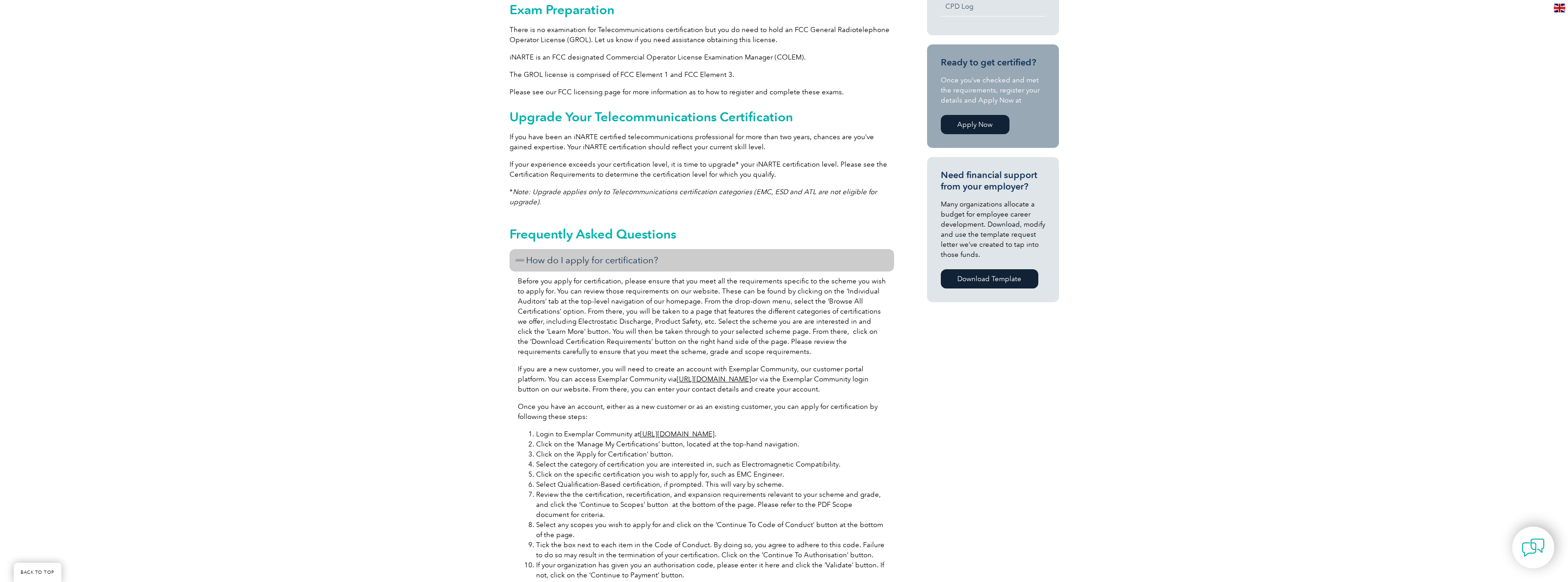
click at [520, 258] on h3 "How do I apply for certification?" at bounding box center [702, 260] width 384 height 23
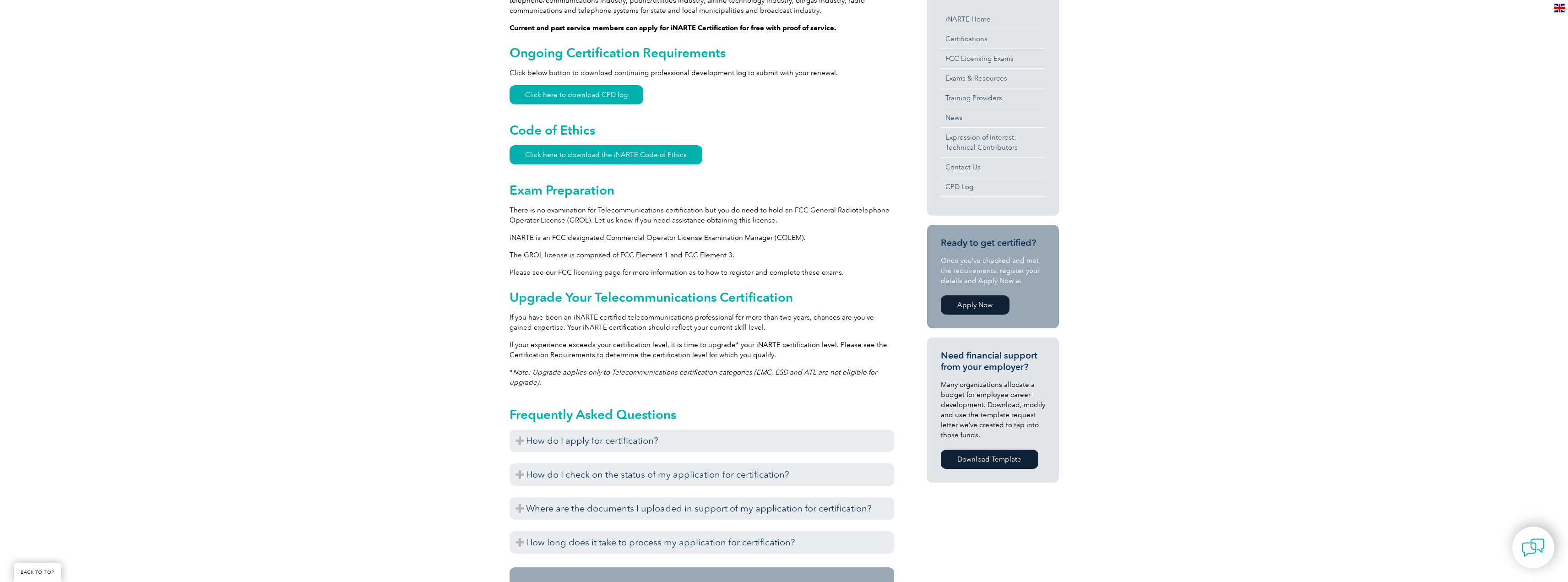
scroll to position [320, 0]
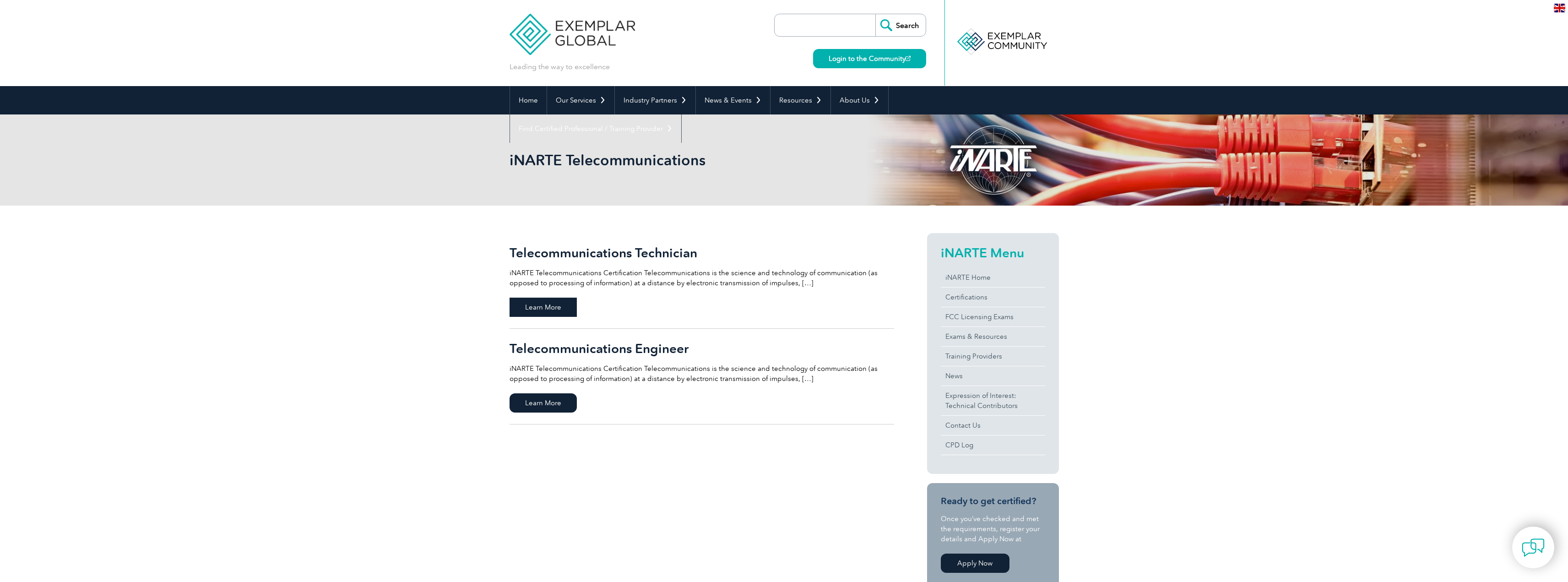
click at [540, 305] on span "Learn More" at bounding box center [543, 307] width 67 height 20
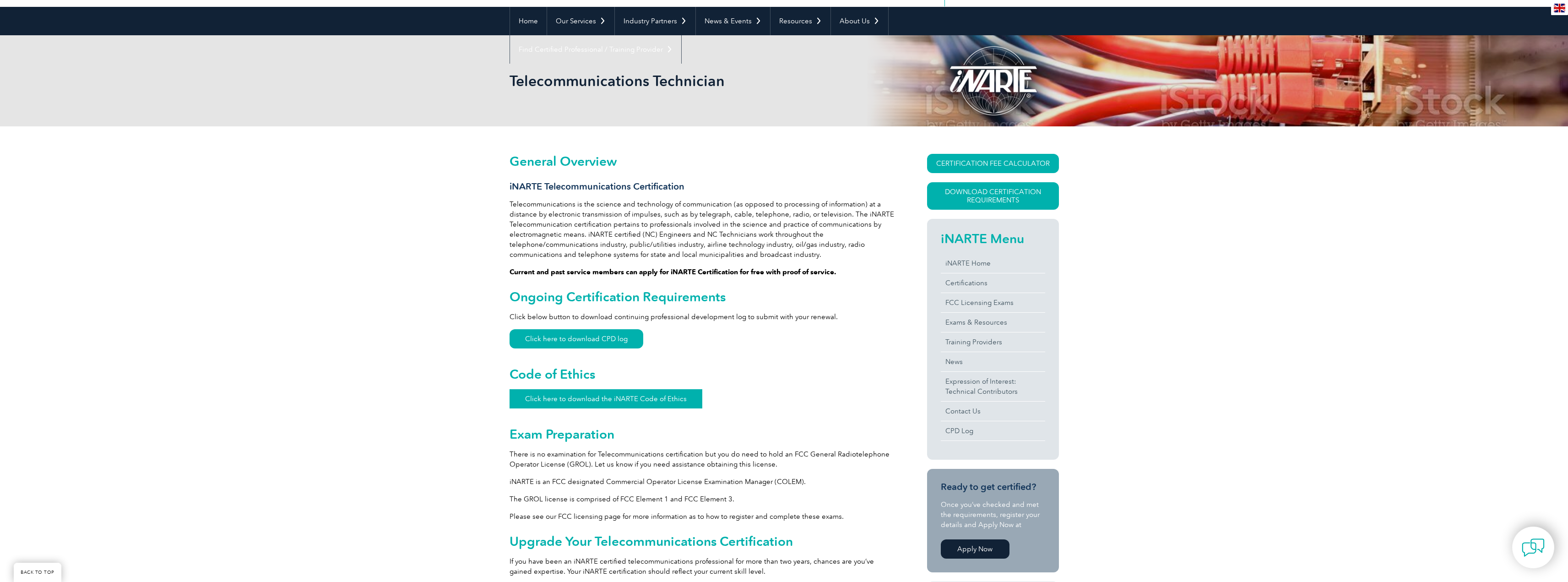
scroll to position [183, 0]
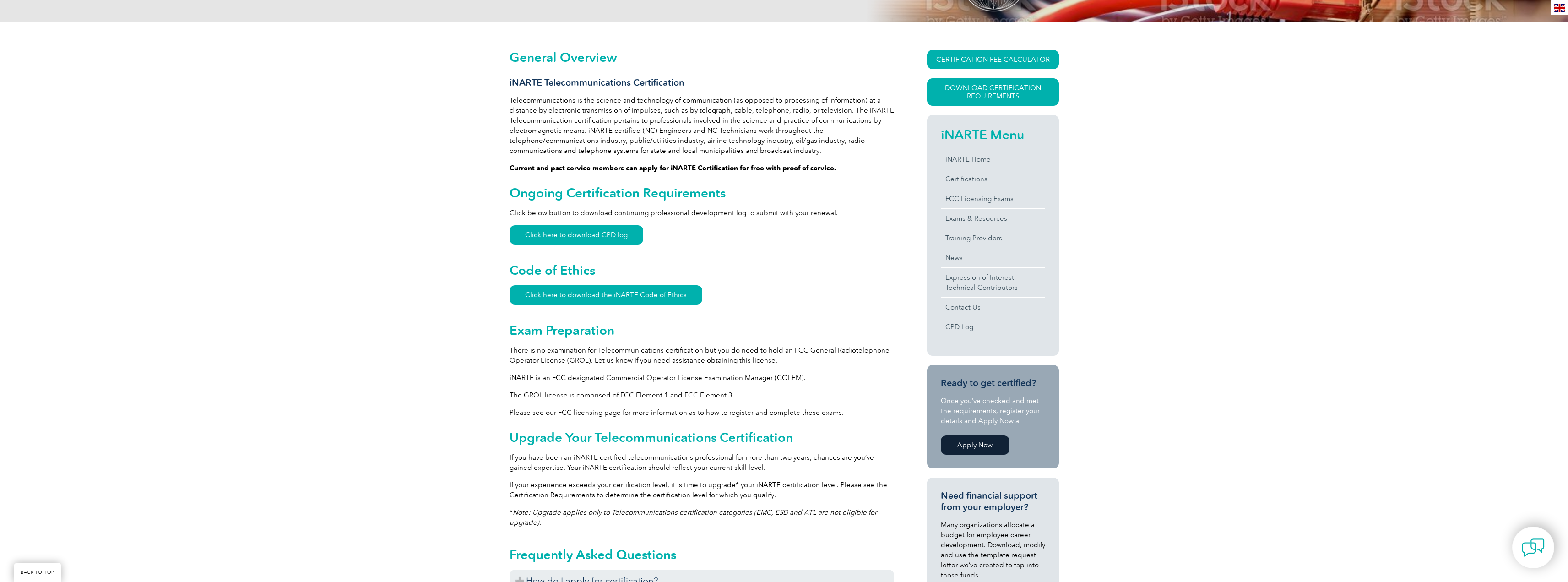
click at [971, 443] on link "Apply Now" at bounding box center [975, 445] width 69 height 20
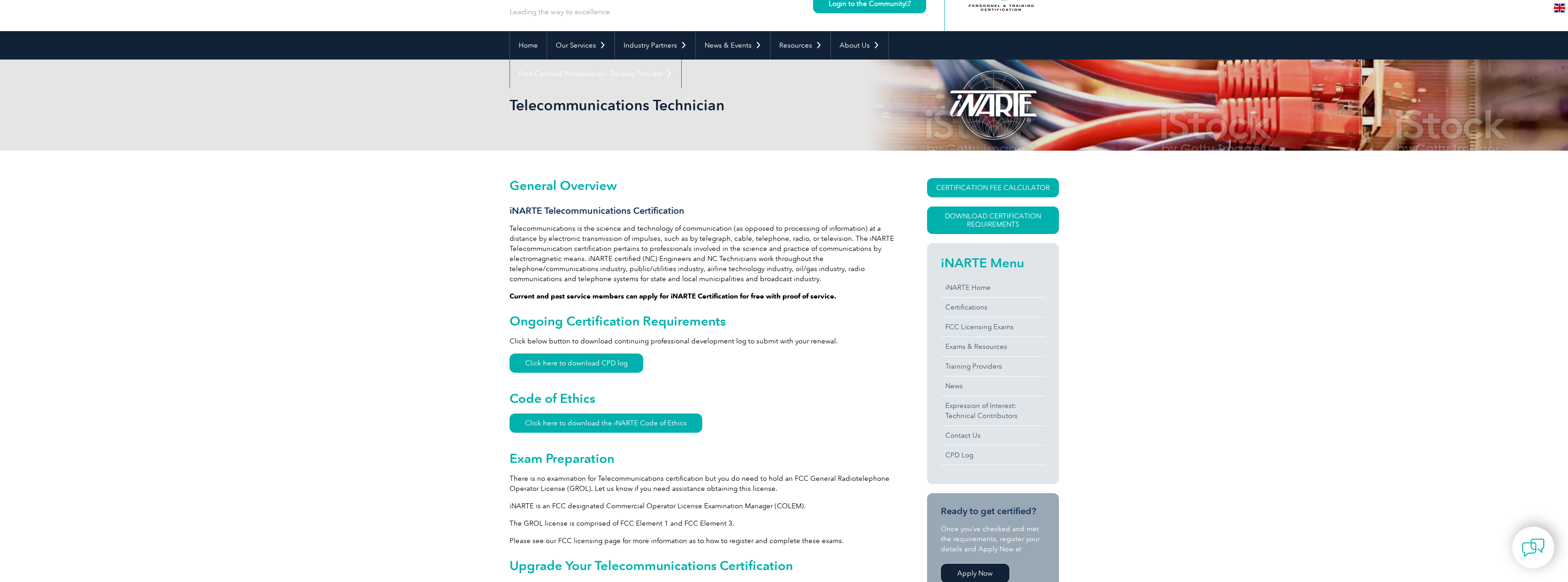
scroll to position [0, 0]
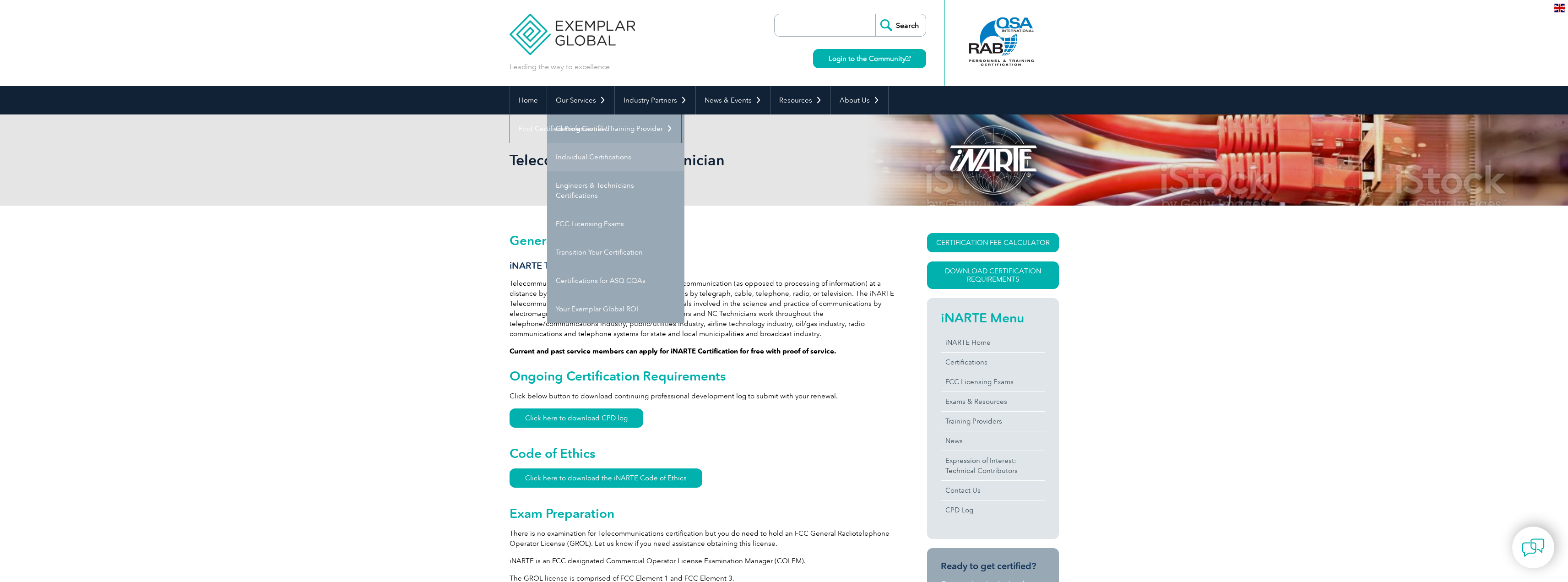
click at [602, 160] on link "Individual Certifications" at bounding box center [615, 157] width 137 height 28
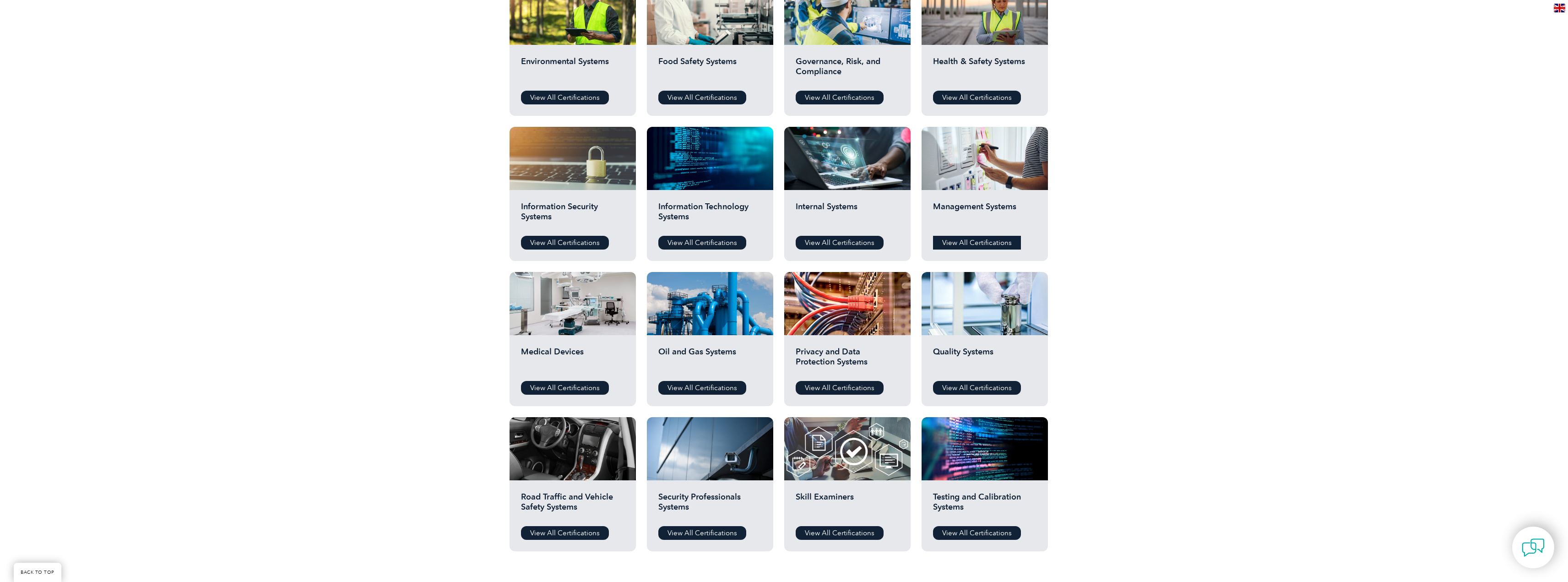
scroll to position [366, 0]
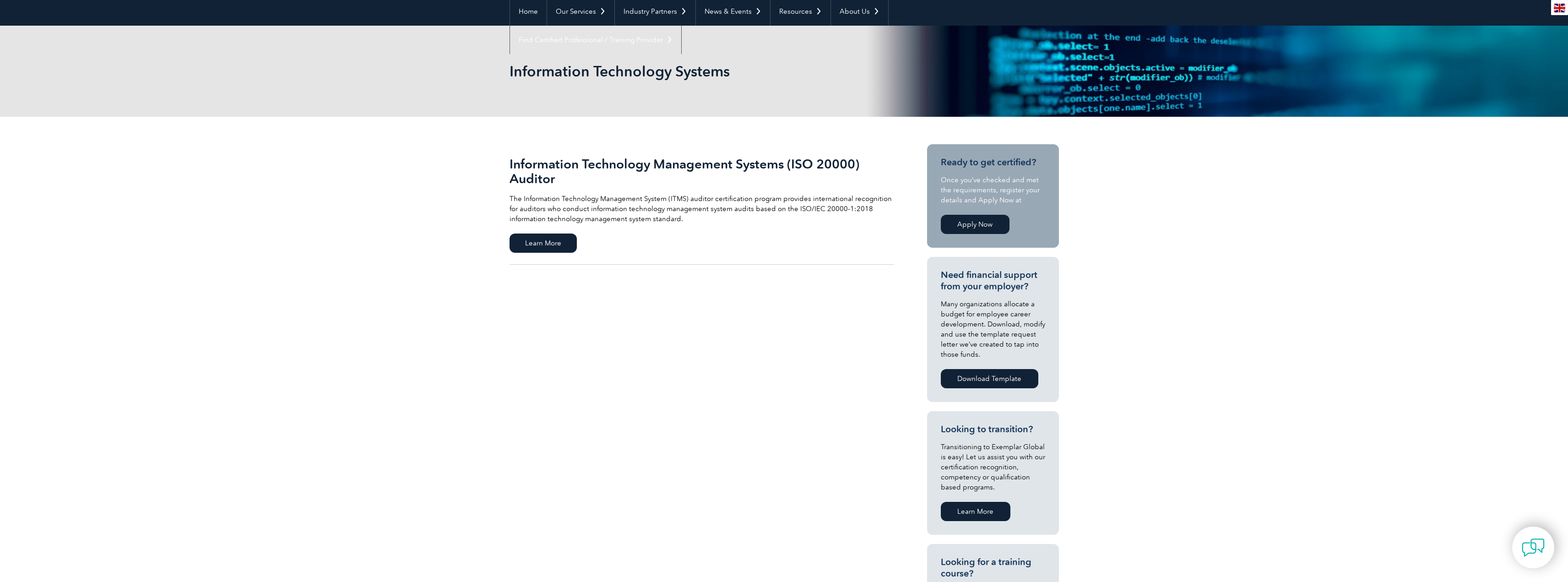
scroll to position [91, 0]
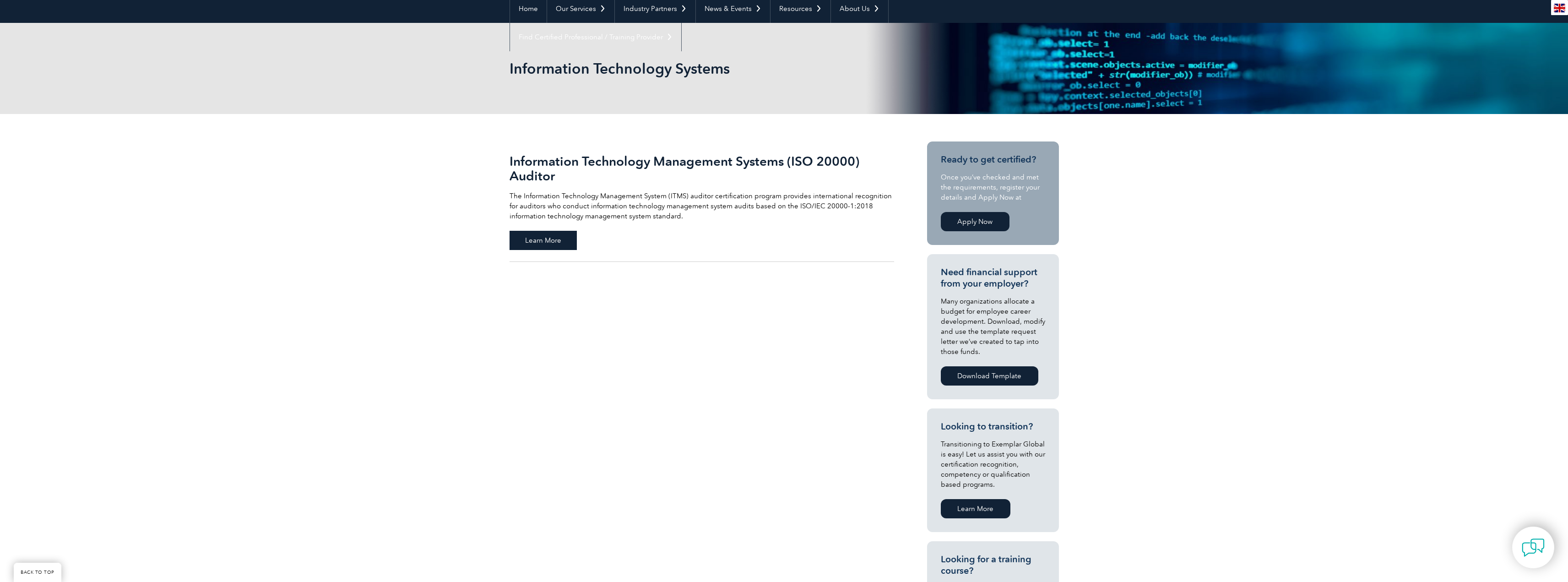
click at [532, 243] on span "Learn More" at bounding box center [543, 240] width 67 height 20
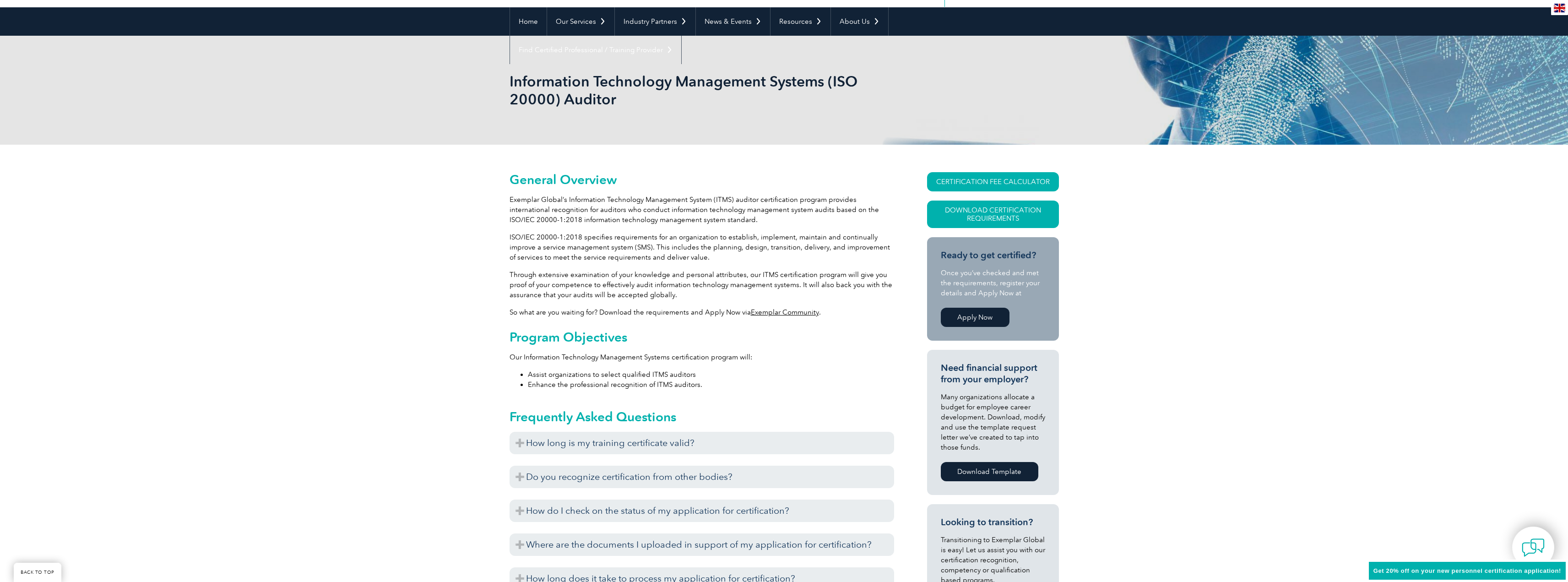
scroll to position [125, 0]
